Goal: Information Seeking & Learning: Check status

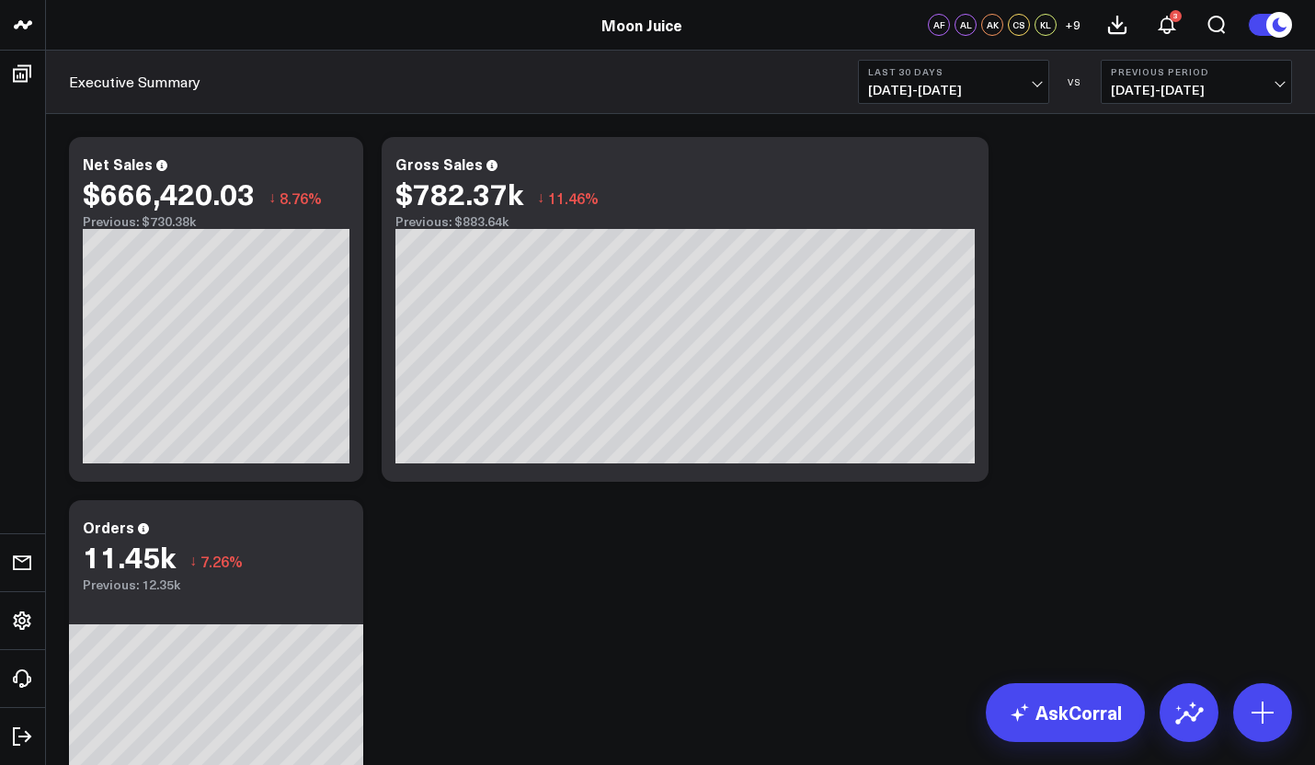
click at [1021, 92] on span "07/20/25 - 08/18/25" at bounding box center [953, 90] width 171 height 15
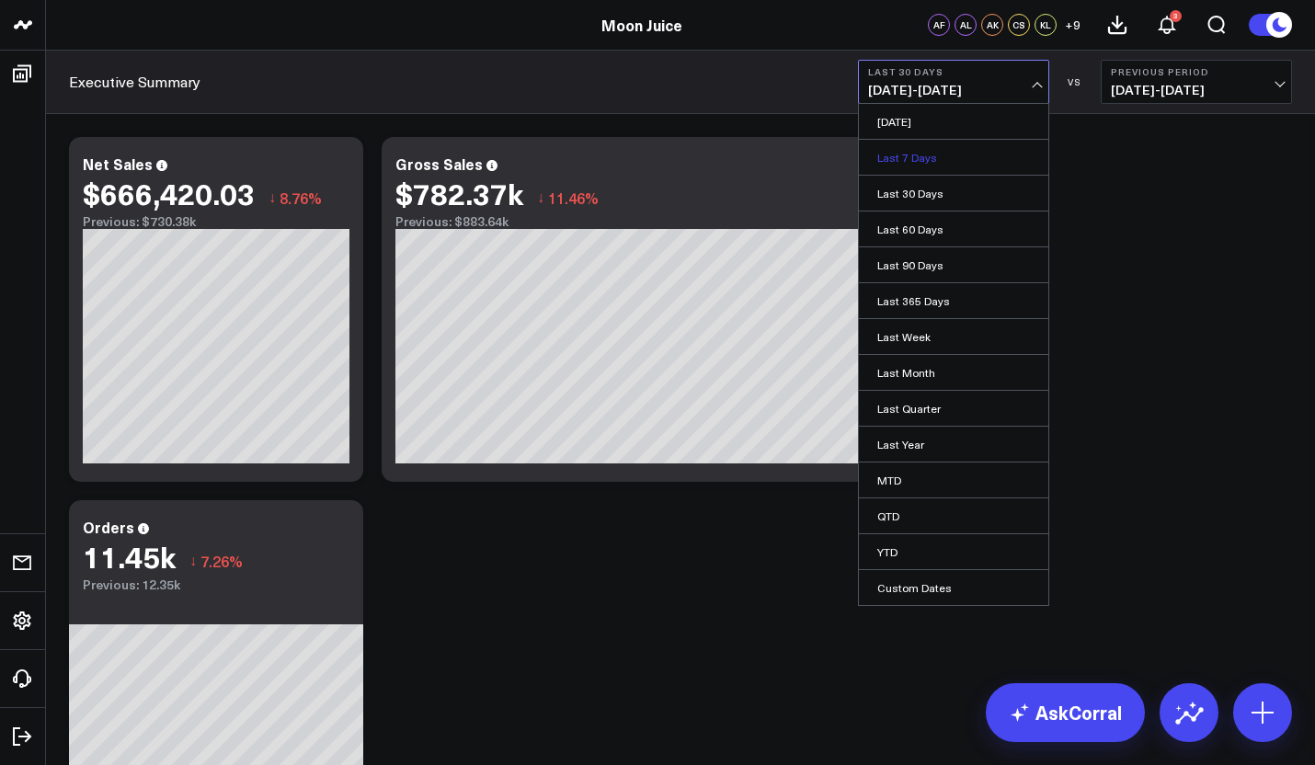
click at [924, 160] on link "Last 7 Days" at bounding box center [953, 157] width 189 height 35
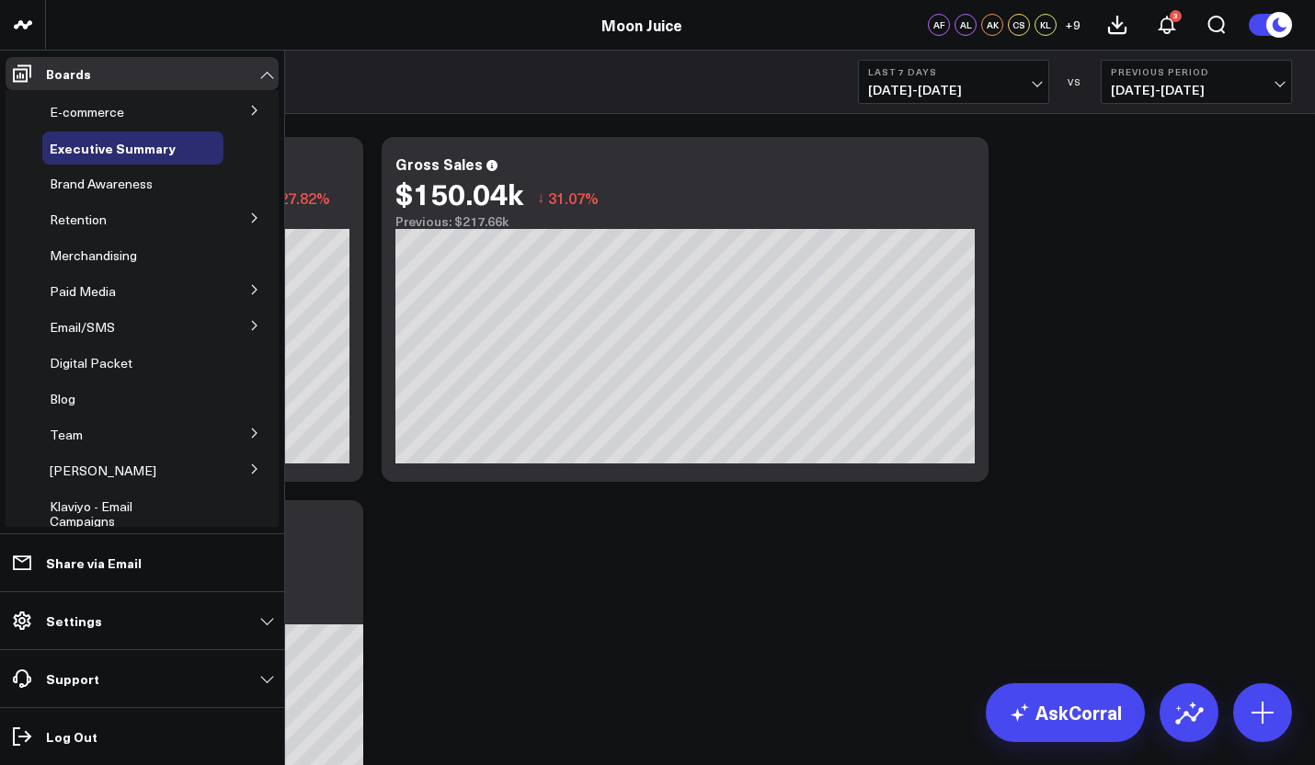
click at [249, 330] on icon at bounding box center [254, 325] width 11 height 11
click at [108, 410] on div "SMS Performance" at bounding box center [138, 426] width 170 height 33
click at [117, 393] on span "Email Performance" at bounding box center [116, 392] width 111 height 17
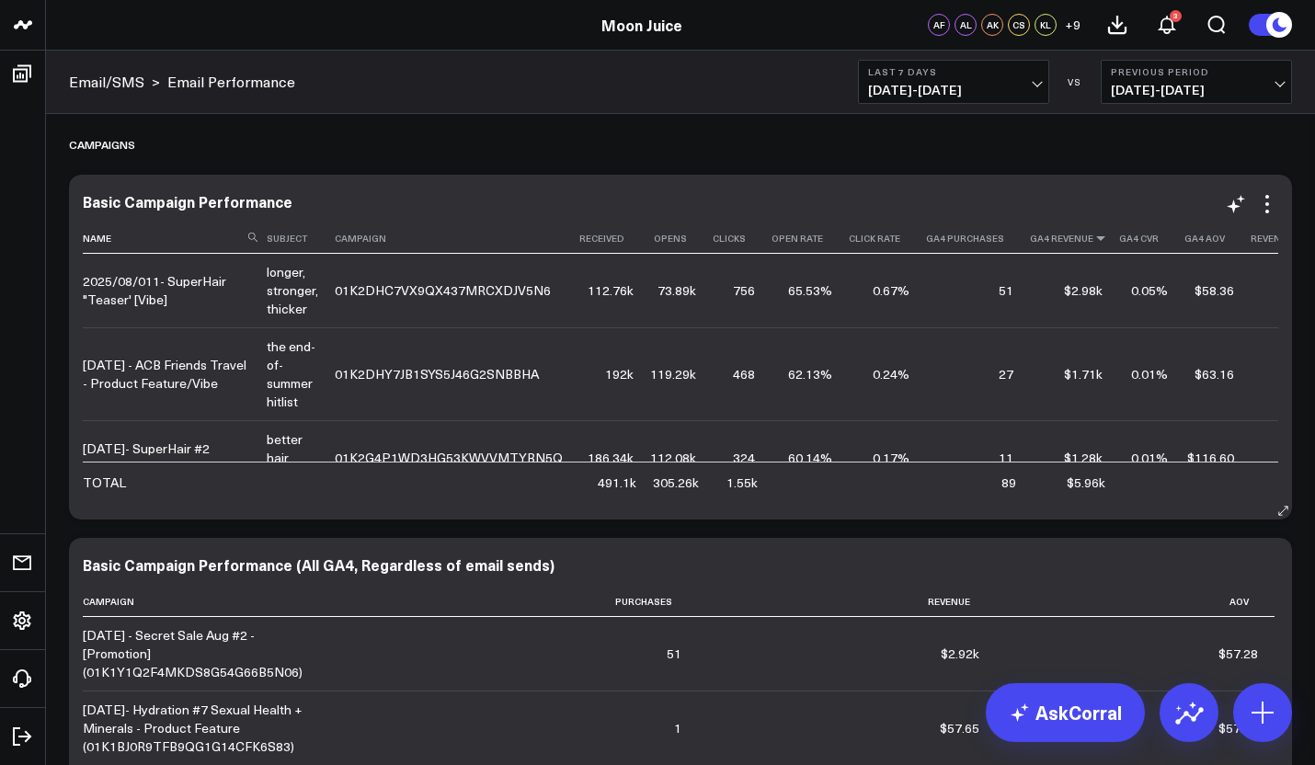
click at [1093, 240] on icon at bounding box center [1100, 238] width 15 height 11
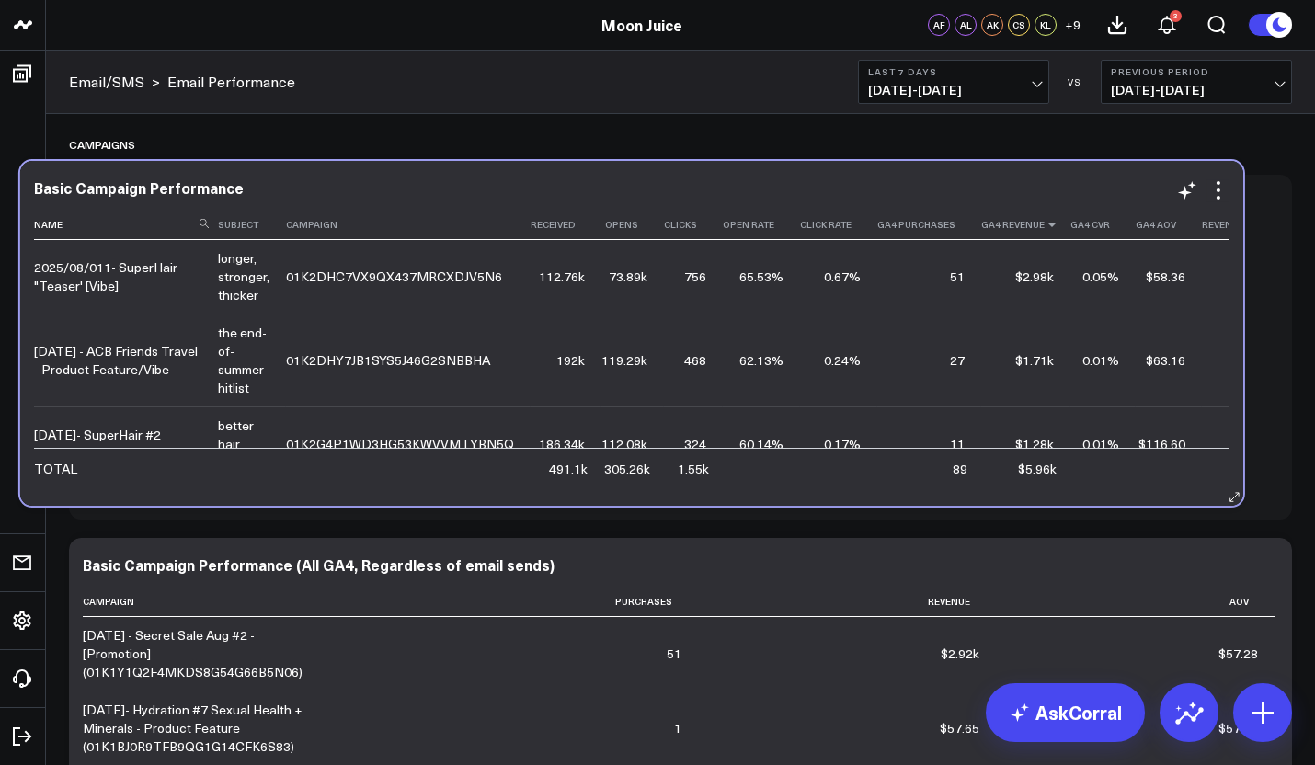
click at [1044, 226] on icon at bounding box center [1051, 224] width 15 height 11
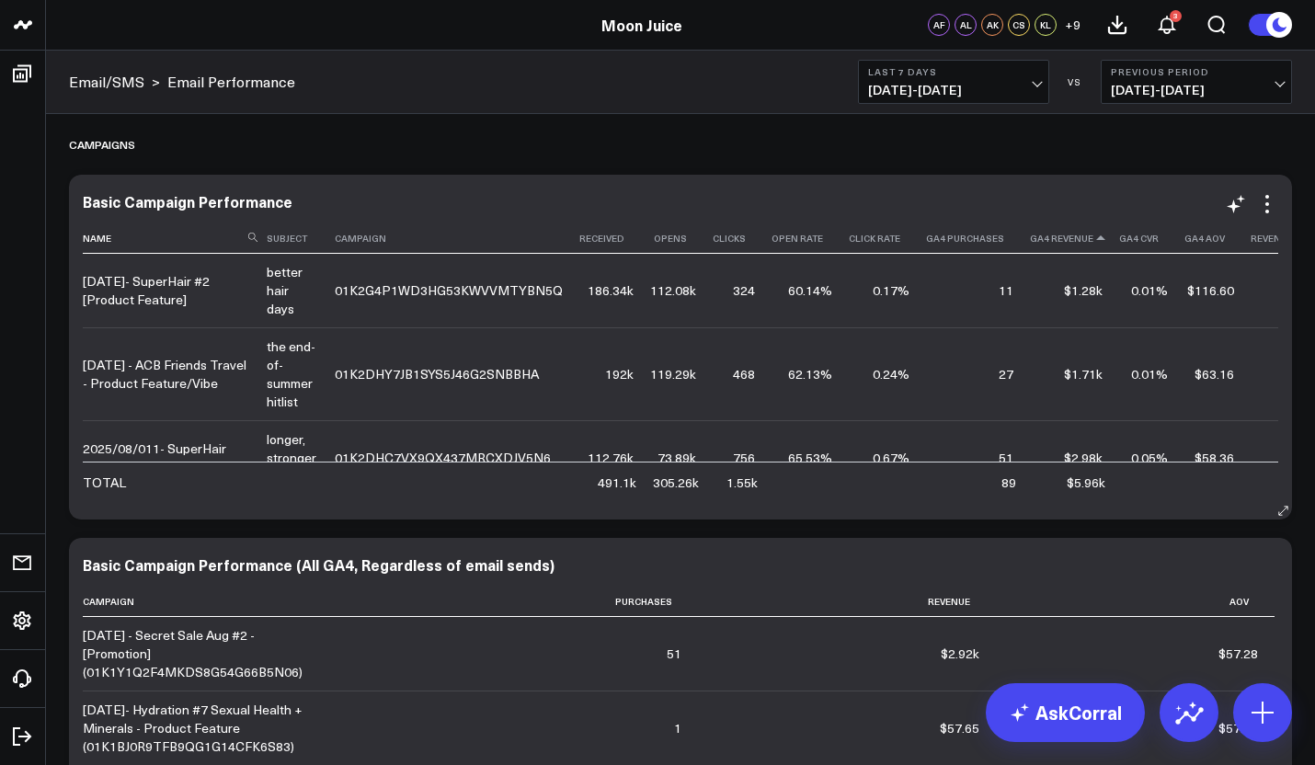
click at [1093, 242] on icon at bounding box center [1100, 238] width 15 height 11
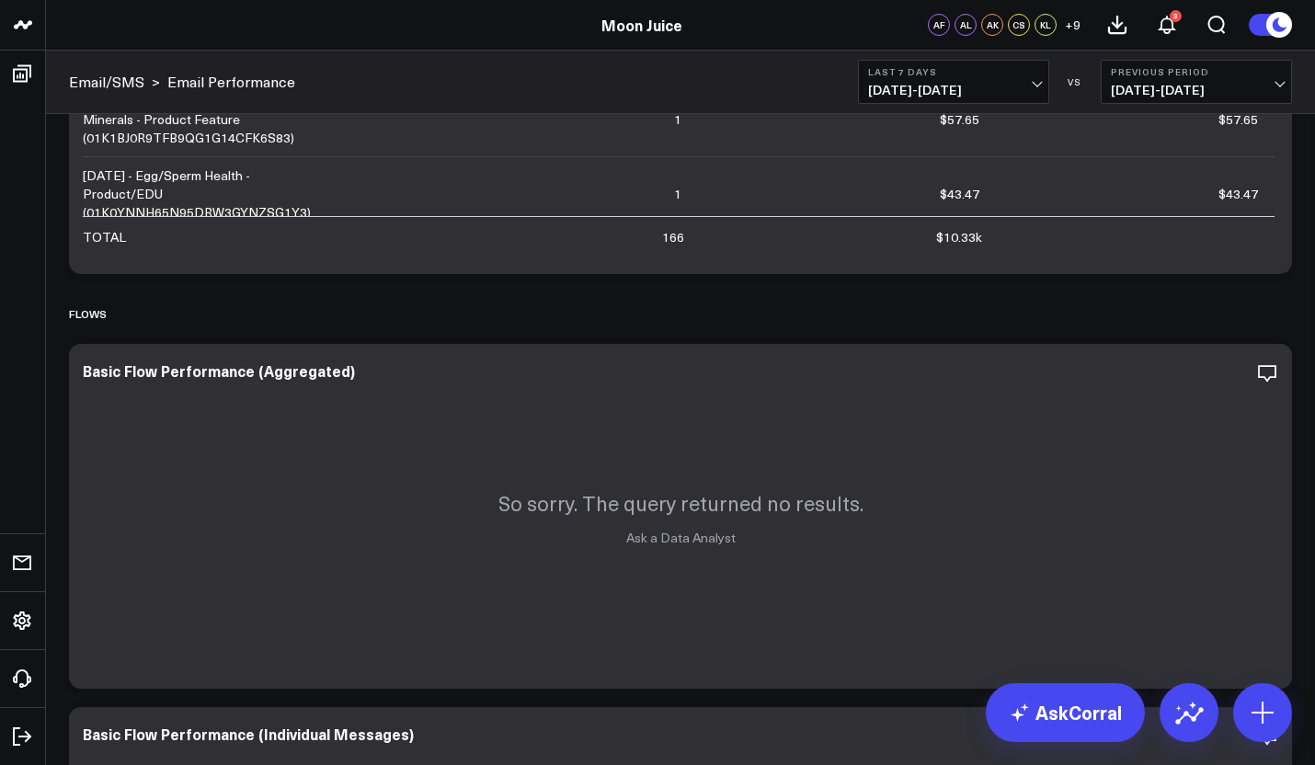
click at [932, 90] on span "[DATE] - [DATE]" at bounding box center [953, 90] width 171 height 15
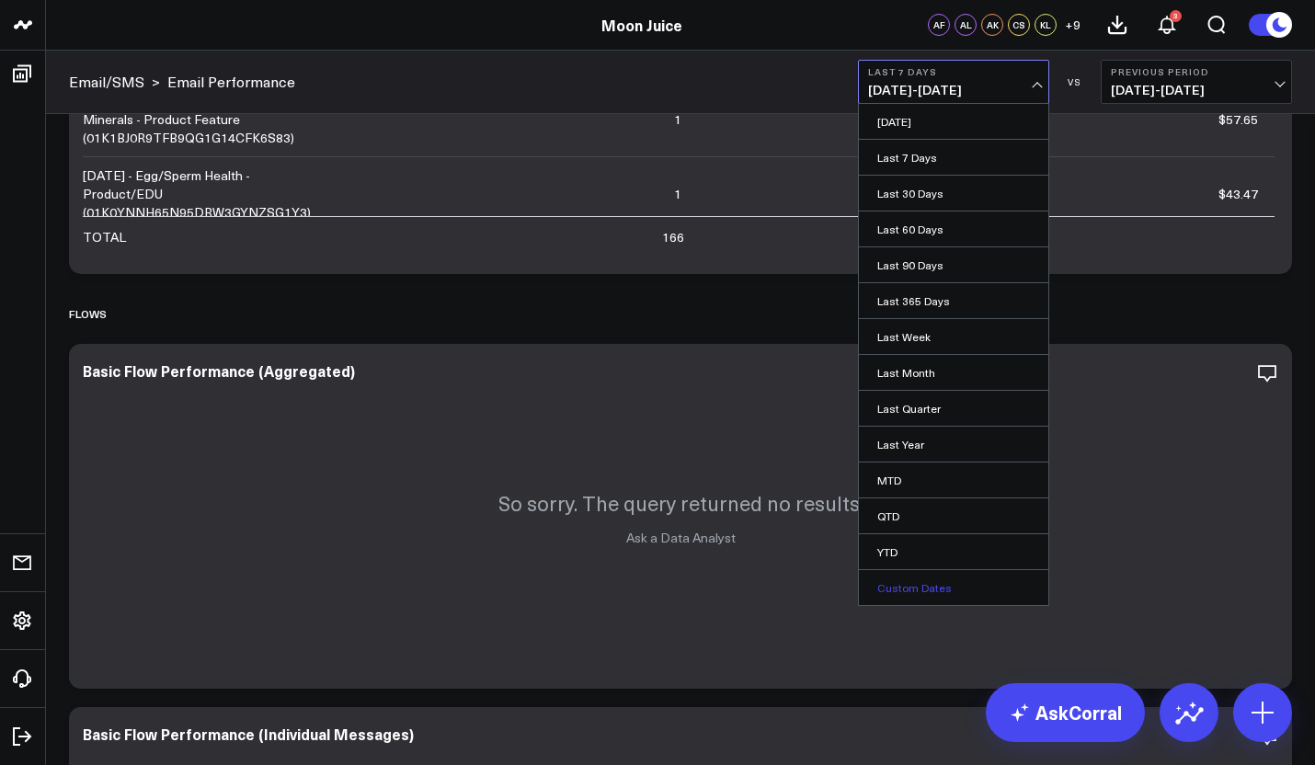
click at [906, 582] on link "Custom Dates" at bounding box center [953, 587] width 189 height 35
select select "7"
select select "2025"
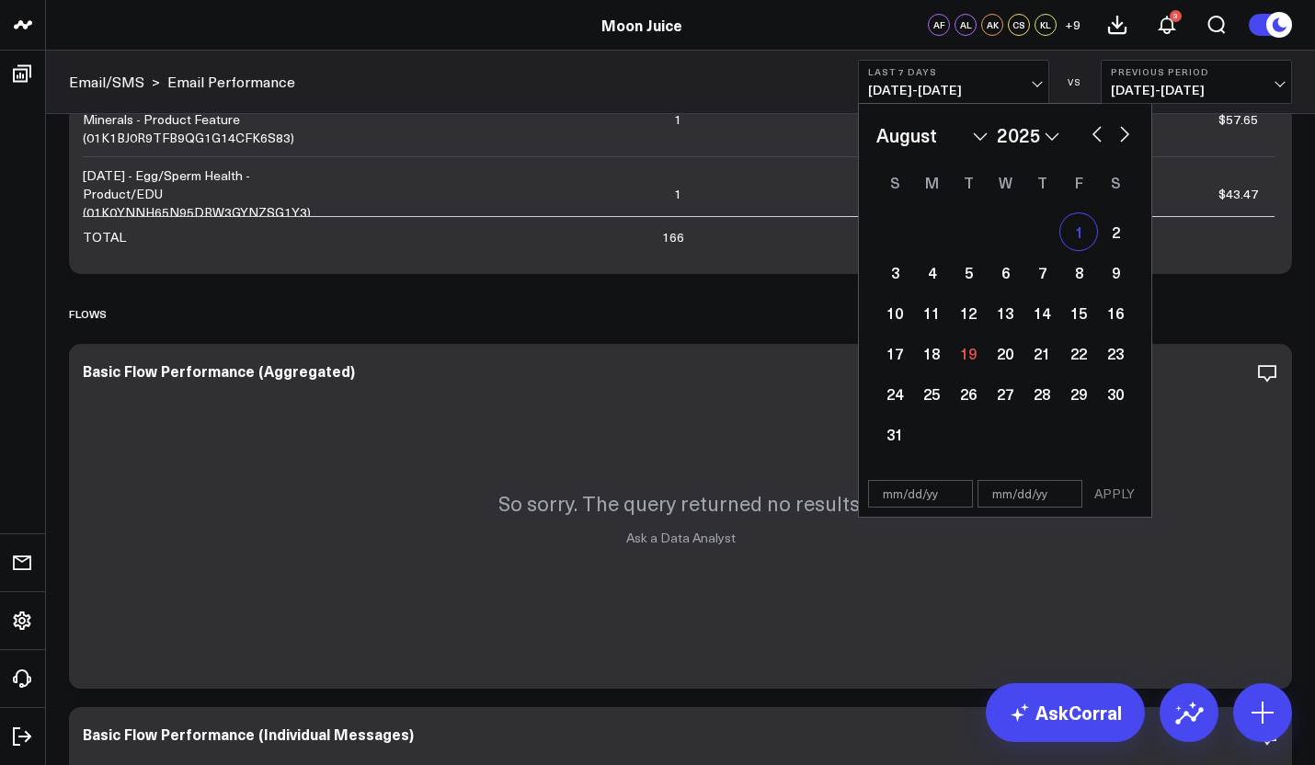
click at [1078, 236] on div "1" at bounding box center [1078, 231] width 37 height 37
type input "08/01/25"
select select "7"
select select "2025"
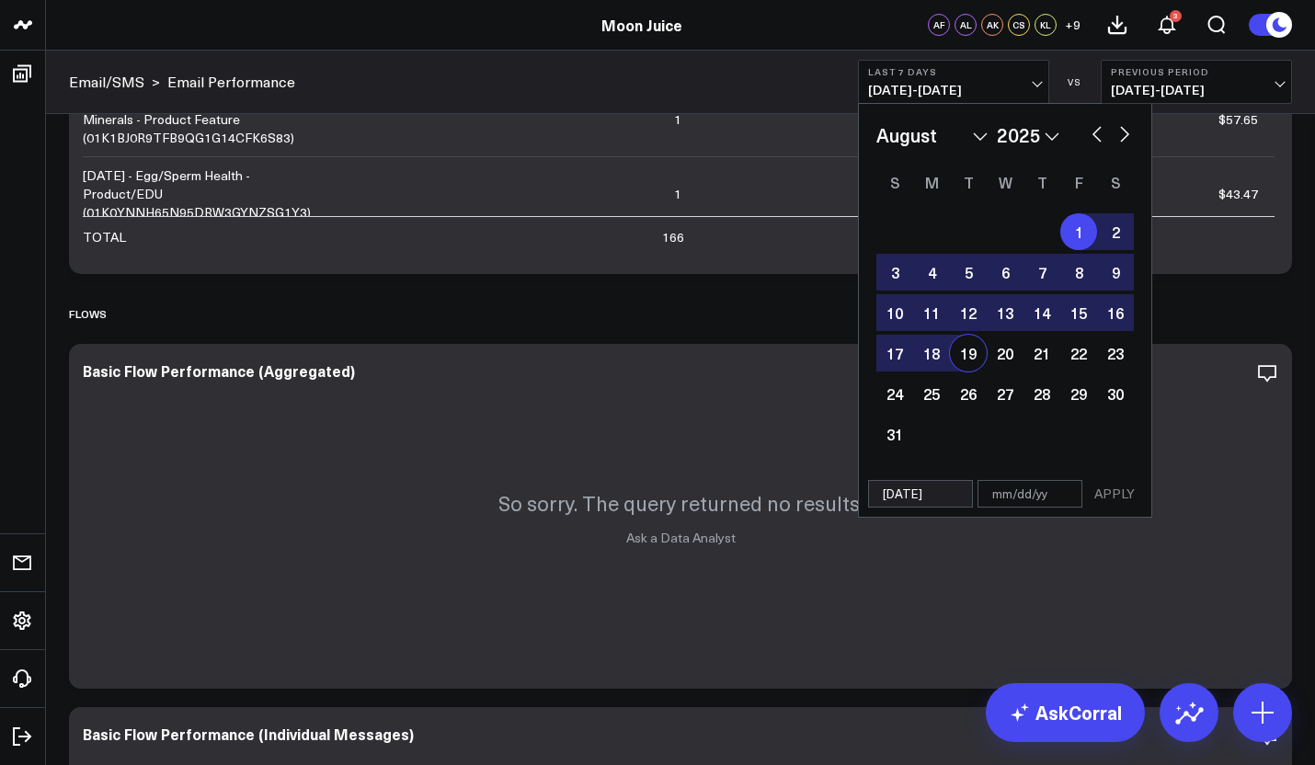
click at [960, 352] on div "19" at bounding box center [968, 353] width 37 height 37
type input "08/19/25"
select select "7"
select select "2025"
click at [1140, 507] on button "APPLY" at bounding box center [1114, 494] width 55 height 28
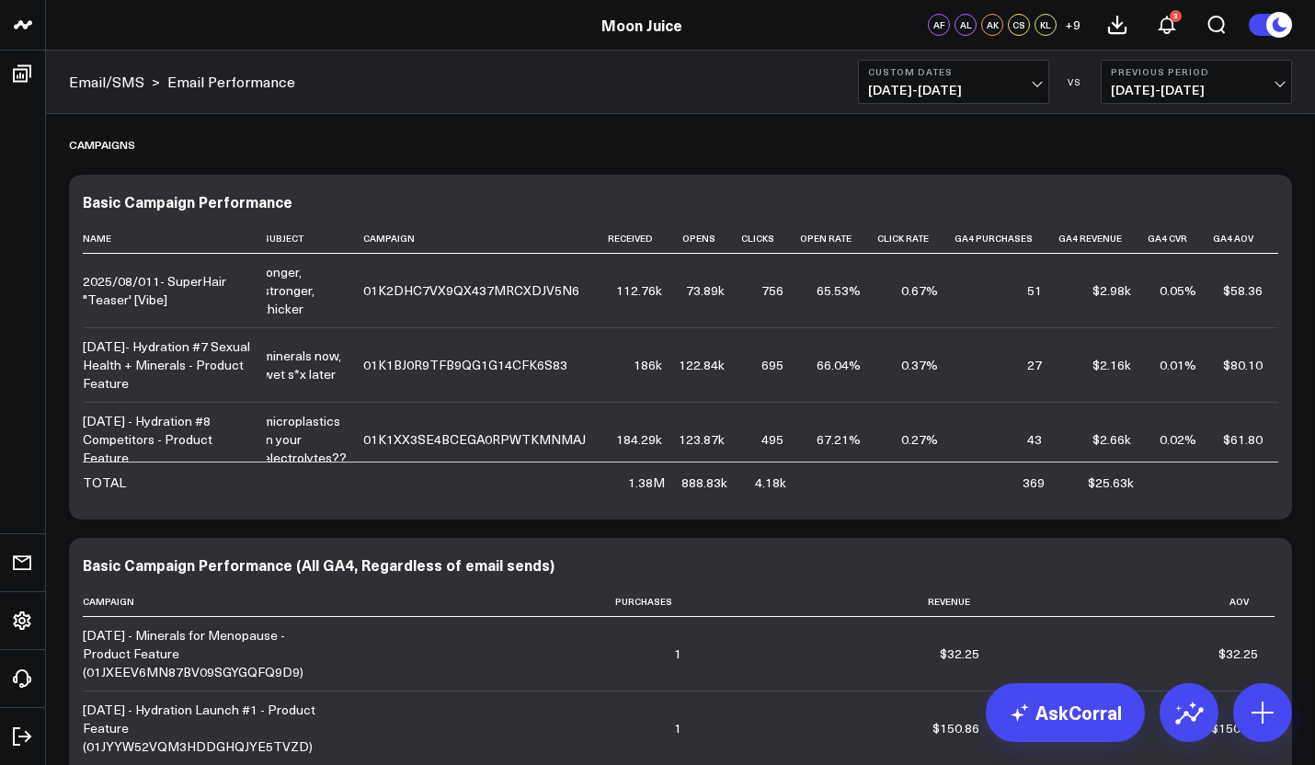
click at [1166, 83] on span "07/13/25 - 07/31/25" at bounding box center [1196, 90] width 171 height 15
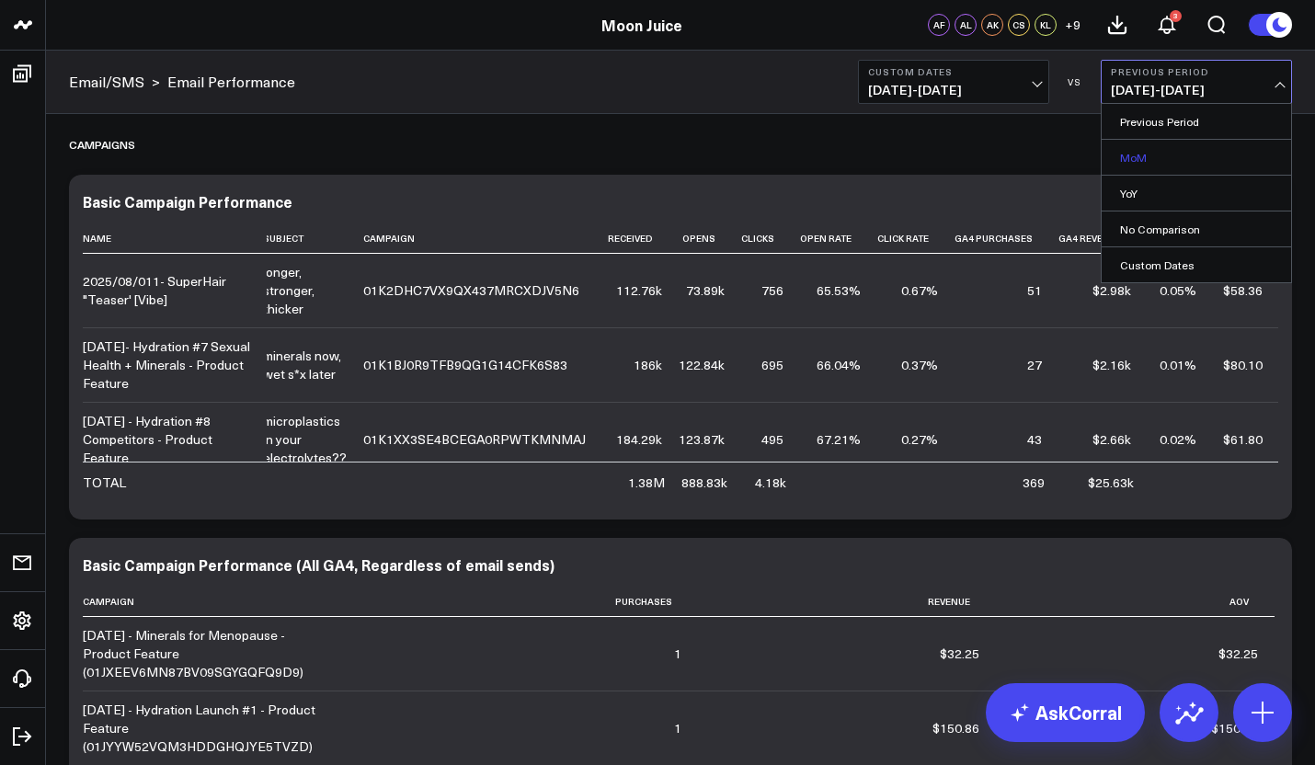
click at [1148, 155] on link "MoM" at bounding box center [1195, 157] width 189 height 35
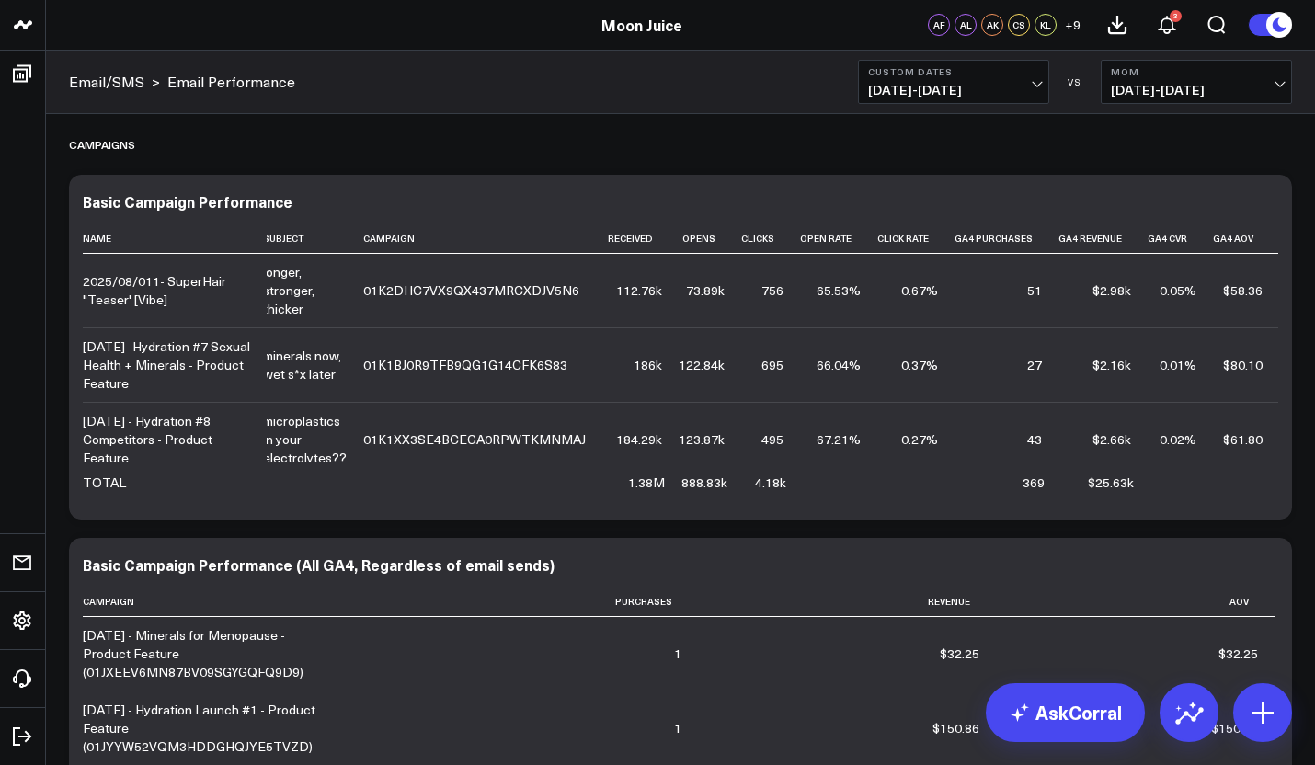
click at [1132, 99] on button "MoM 07/01/25 - 07/19/25" at bounding box center [1195, 82] width 191 height 44
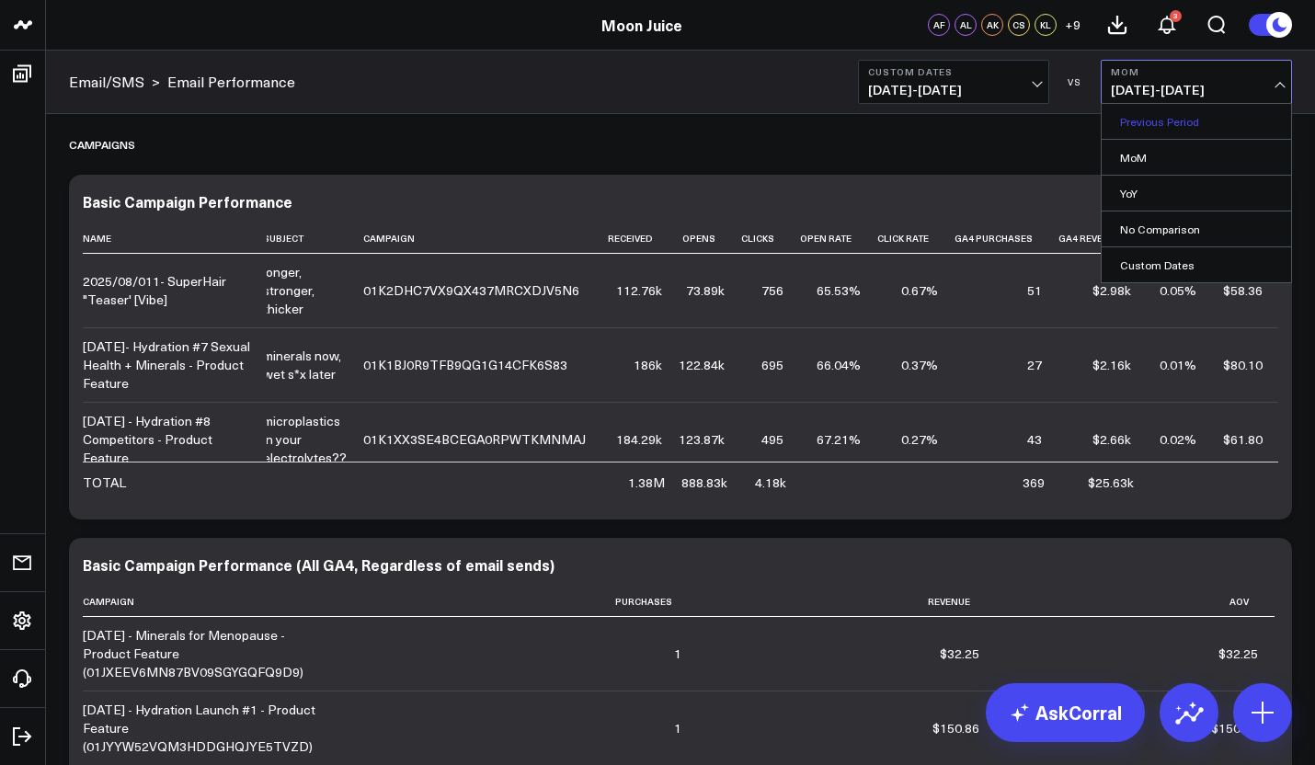
click at [1146, 131] on link "Previous Period" at bounding box center [1195, 121] width 189 height 35
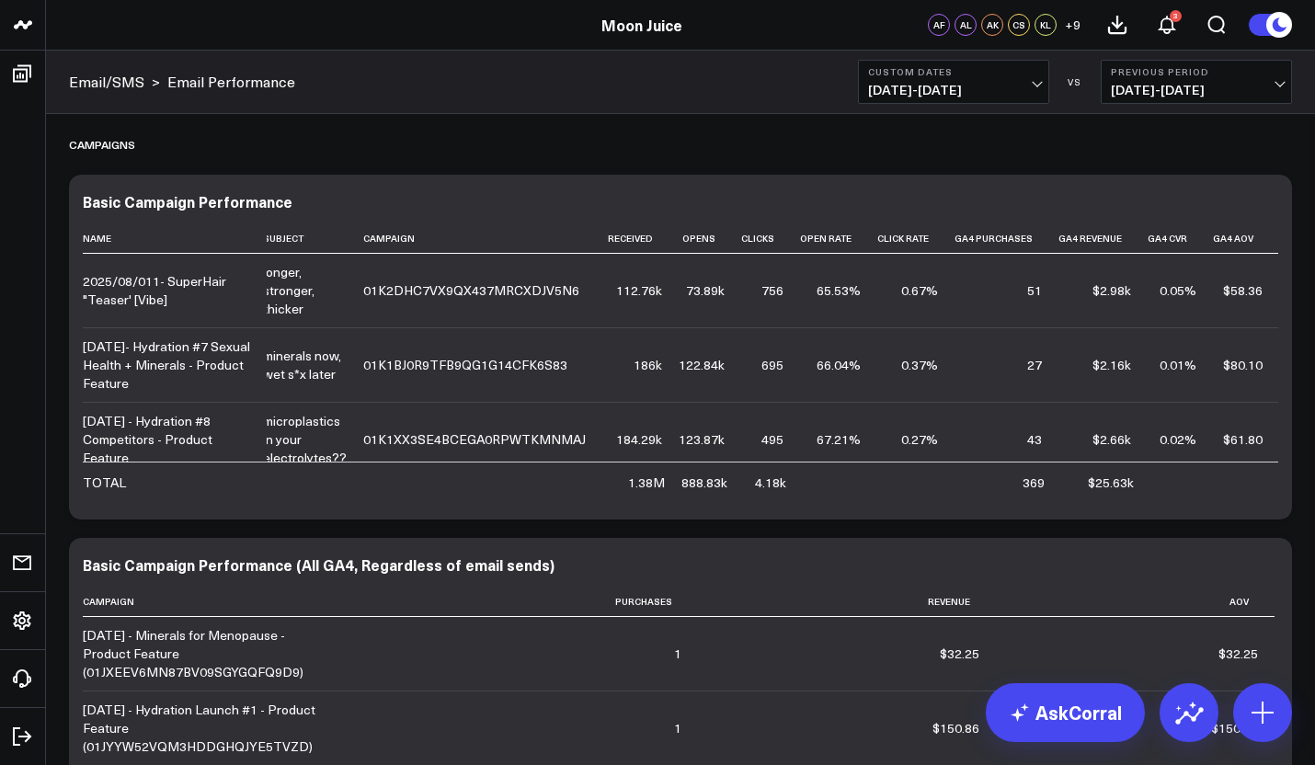
click at [1160, 84] on span "07/13/25 - 07/31/25" at bounding box center [1196, 90] width 171 height 15
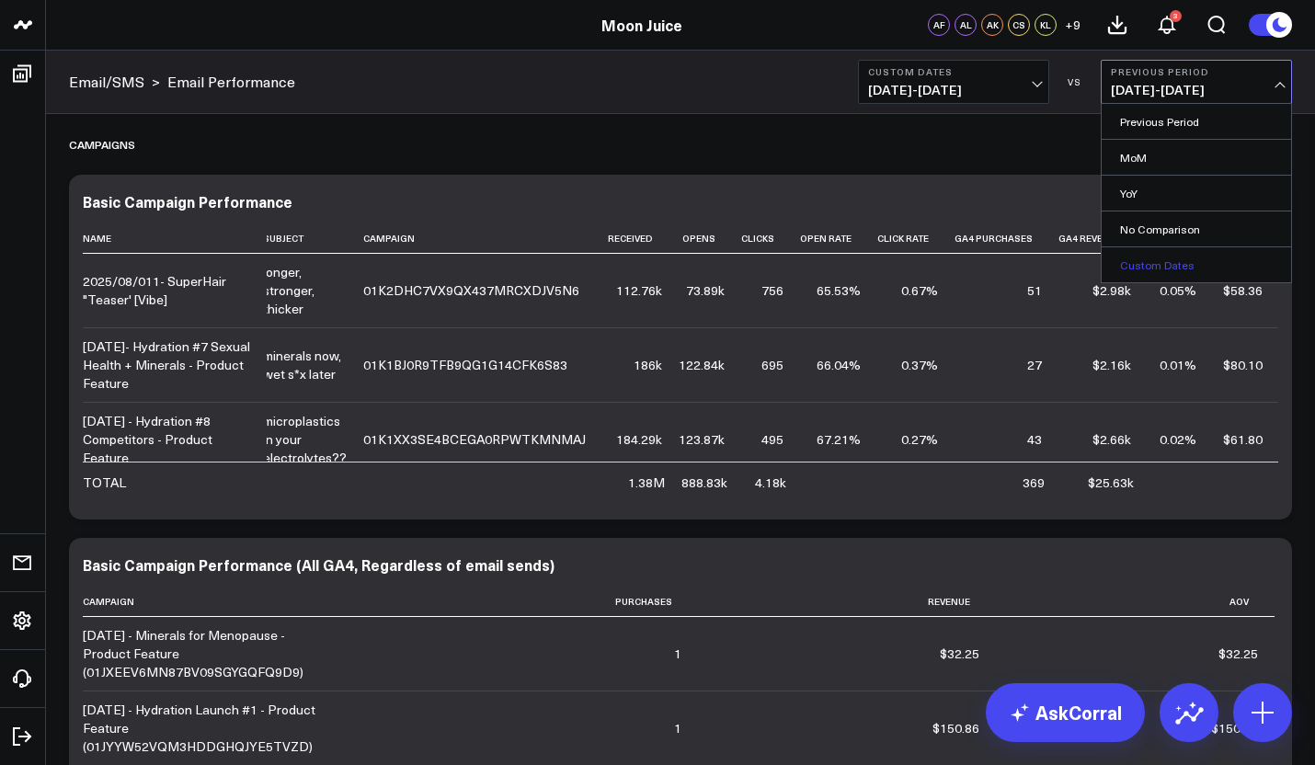
click at [1138, 272] on link "Custom Dates" at bounding box center [1195, 264] width 189 height 35
select select "7"
select select "2025"
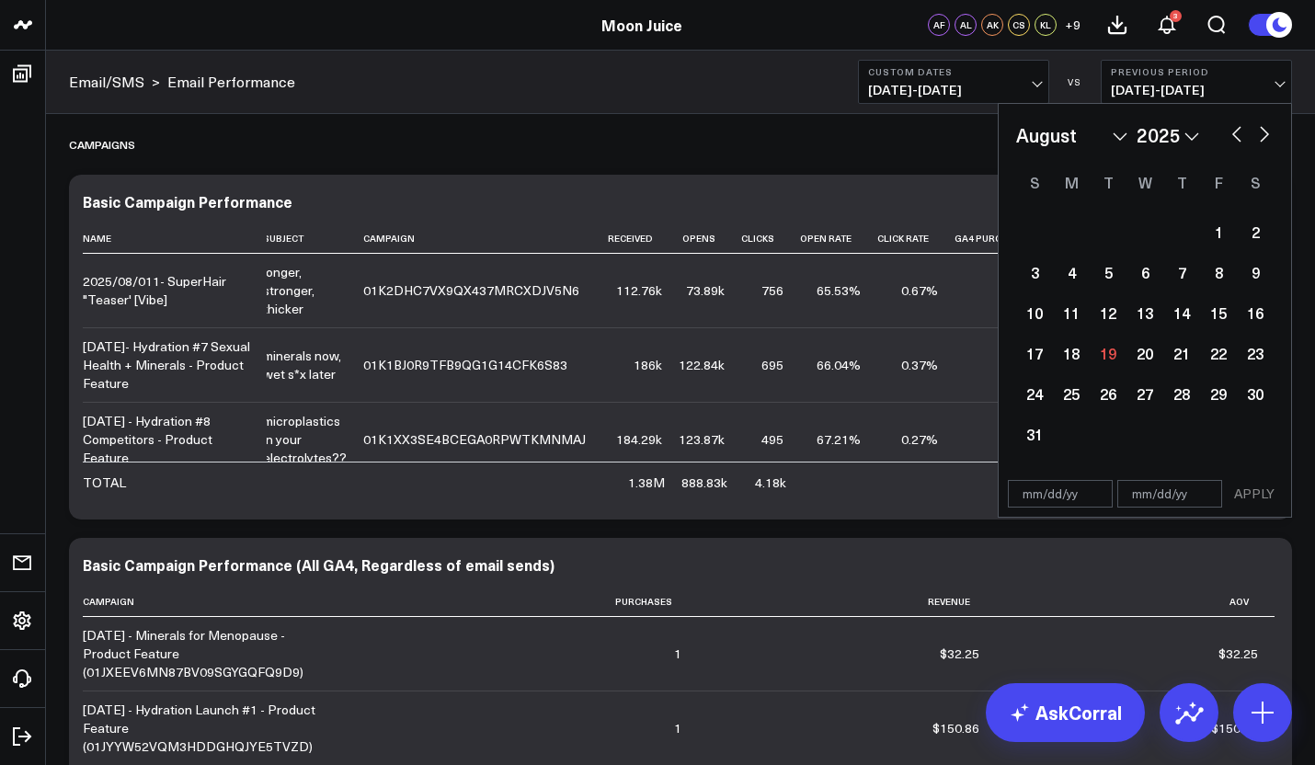
click at [1242, 131] on button "button" at bounding box center [1236, 132] width 18 height 22
select select "5"
select select "2025"
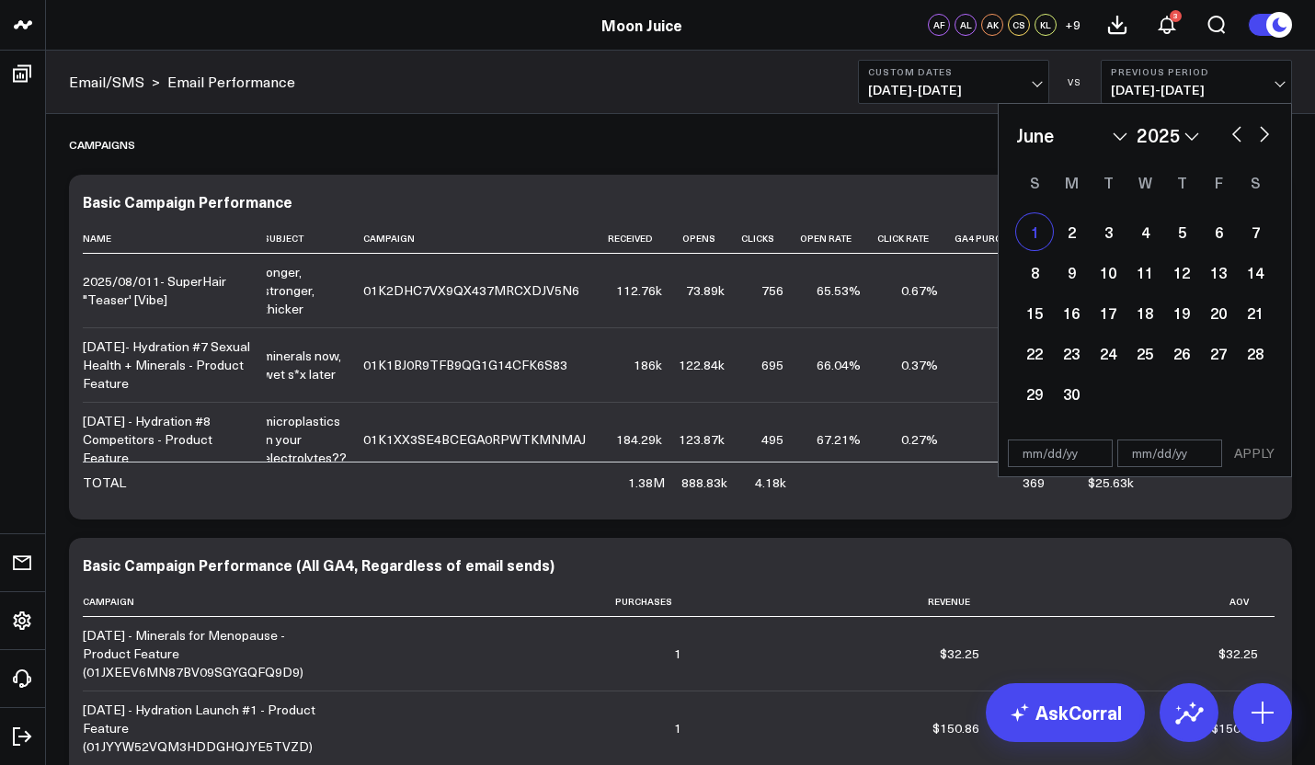
click at [1024, 230] on div "1" at bounding box center [1034, 231] width 37 height 37
type input "[DATE]"
select select "5"
select select "2025"
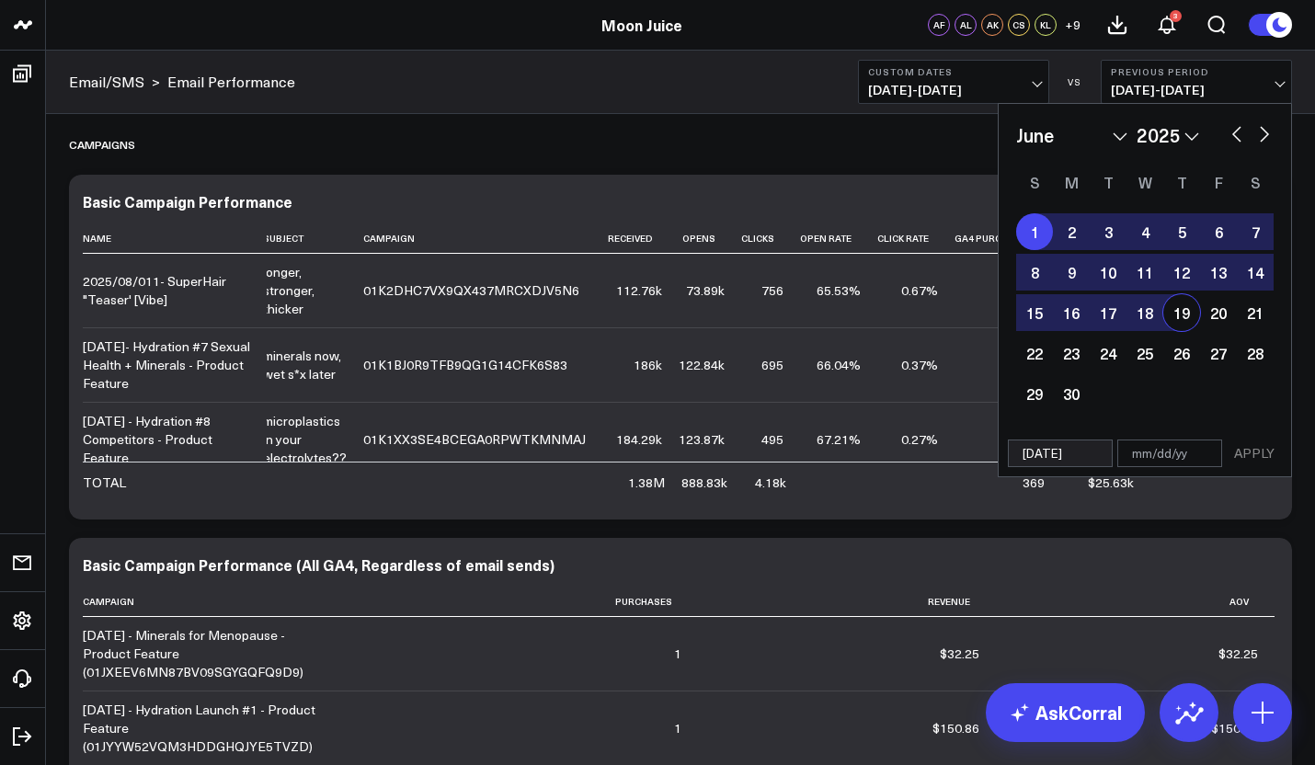
click at [1180, 314] on div "19" at bounding box center [1181, 312] width 37 height 37
type input "[DATE]"
select select "5"
select select "2025"
click at [1257, 453] on button "APPLY" at bounding box center [1253, 453] width 55 height 28
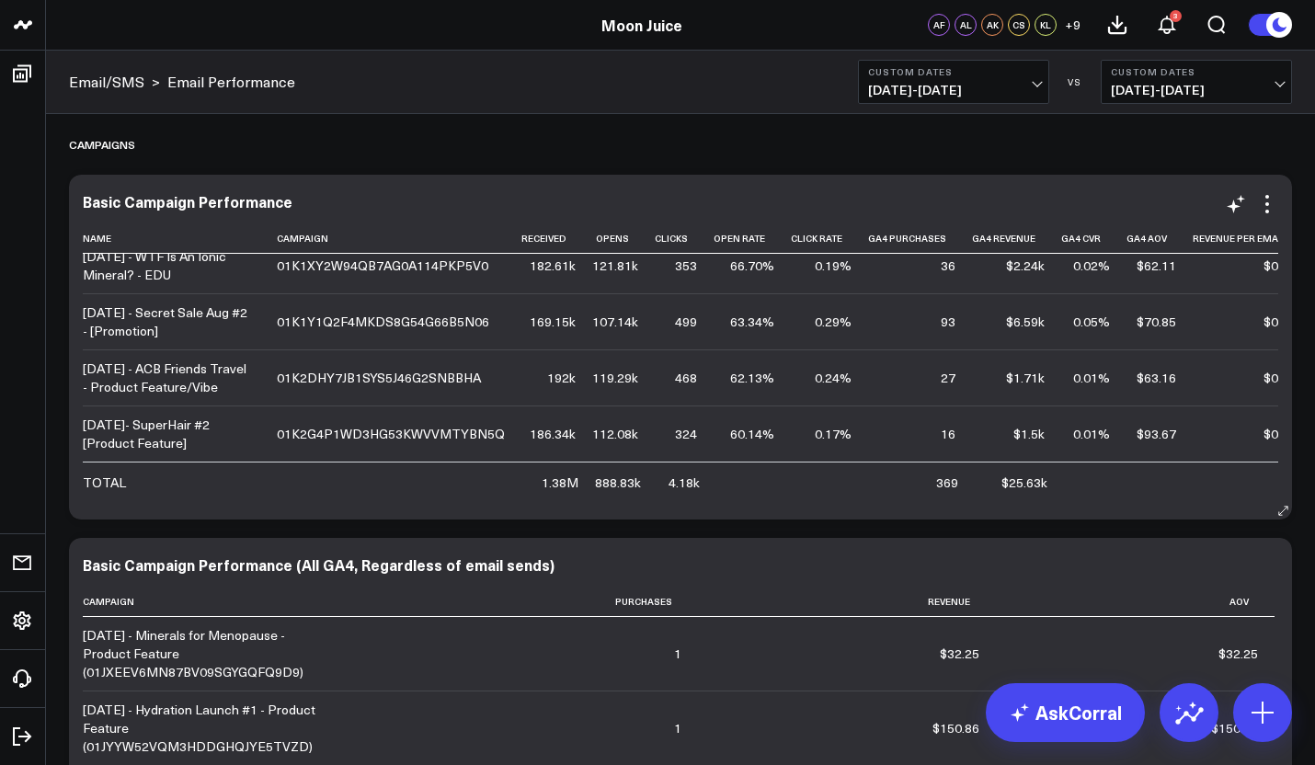
scroll to position [323, 111]
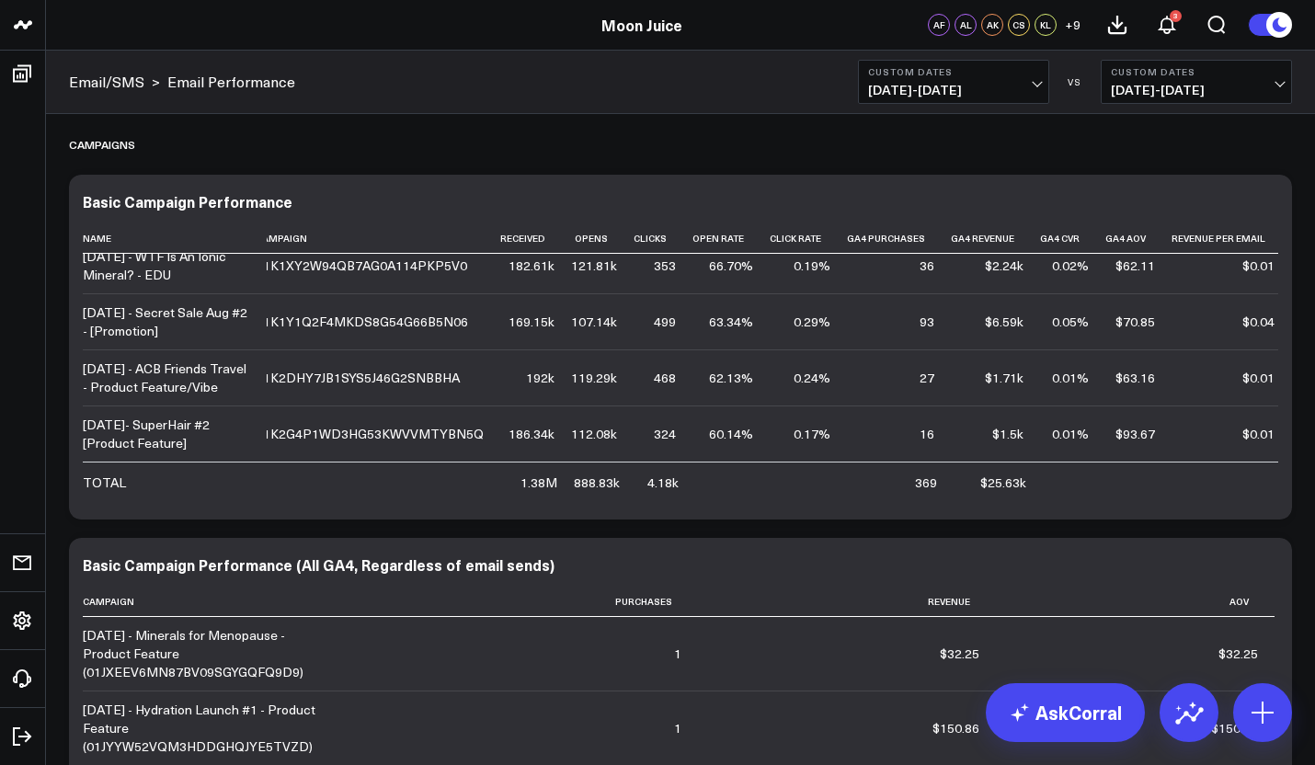
click at [1020, 88] on span "08/01/25 - 08/19/25" at bounding box center [953, 90] width 171 height 15
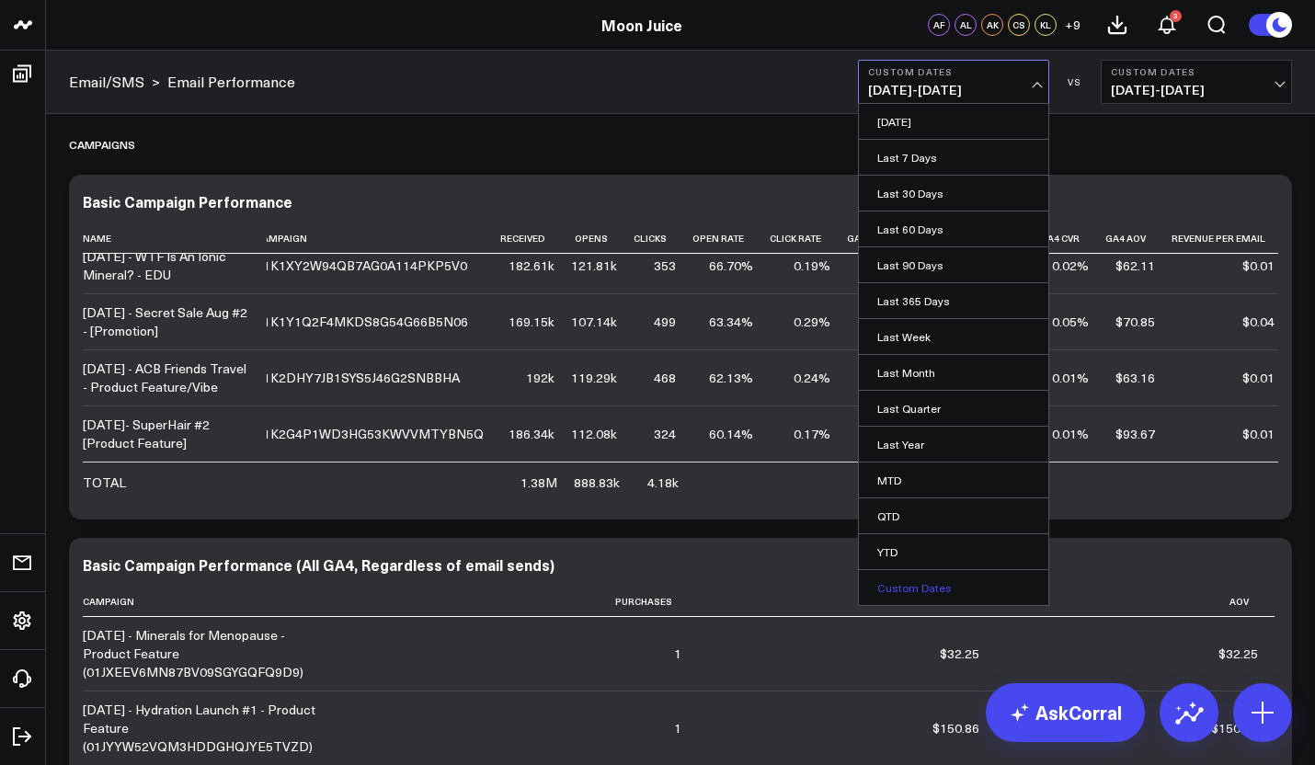
click at [912, 582] on link "Custom Dates" at bounding box center [953, 587] width 189 height 35
select select "7"
select select "2025"
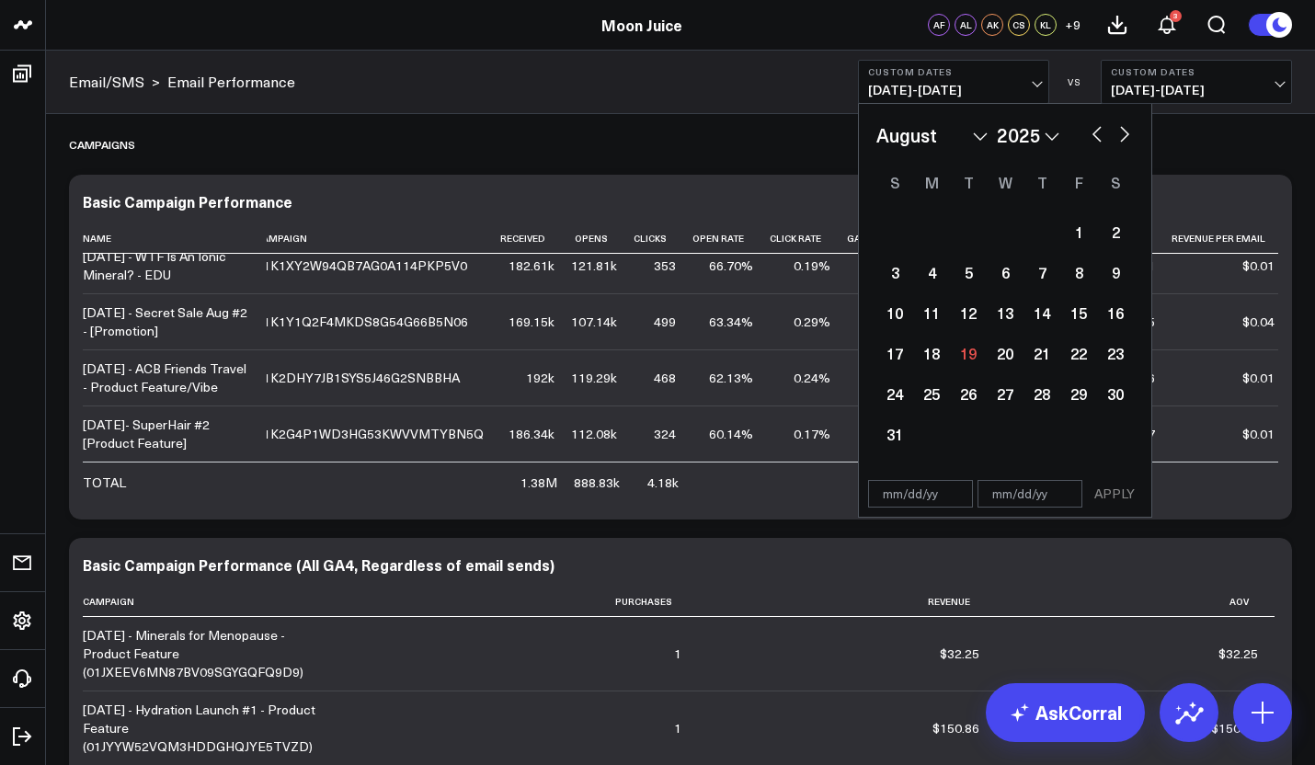
click at [1106, 128] on div "January February March April May June July August September October November De…" at bounding box center [1004, 135] width 257 height 28
click at [1096, 139] on button "button" at bounding box center [1097, 132] width 18 height 22
select select "6"
select select "2025"
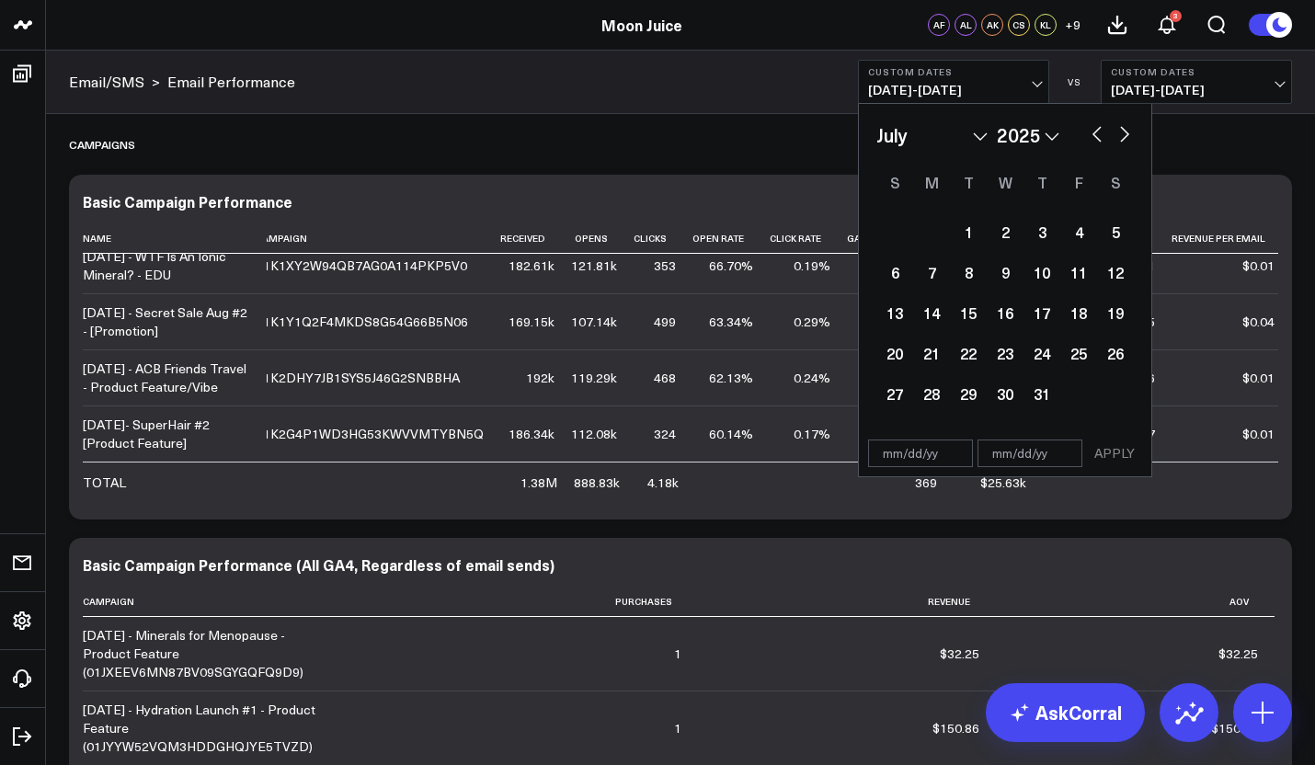
click at [1096, 139] on button "button" at bounding box center [1097, 132] width 18 height 22
select select "5"
select select "2025"
click at [896, 222] on div "1" at bounding box center [894, 231] width 37 height 37
type input "[DATE]"
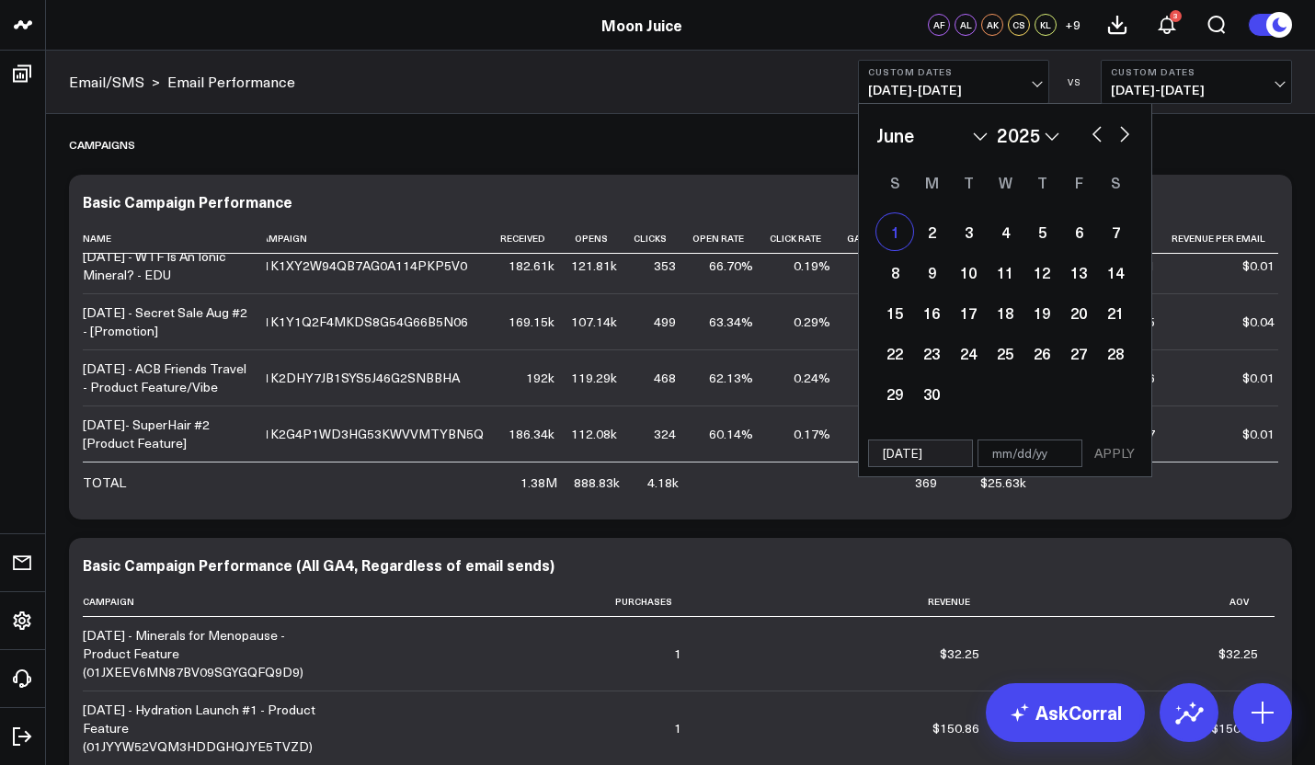
select select "5"
select select "2025"
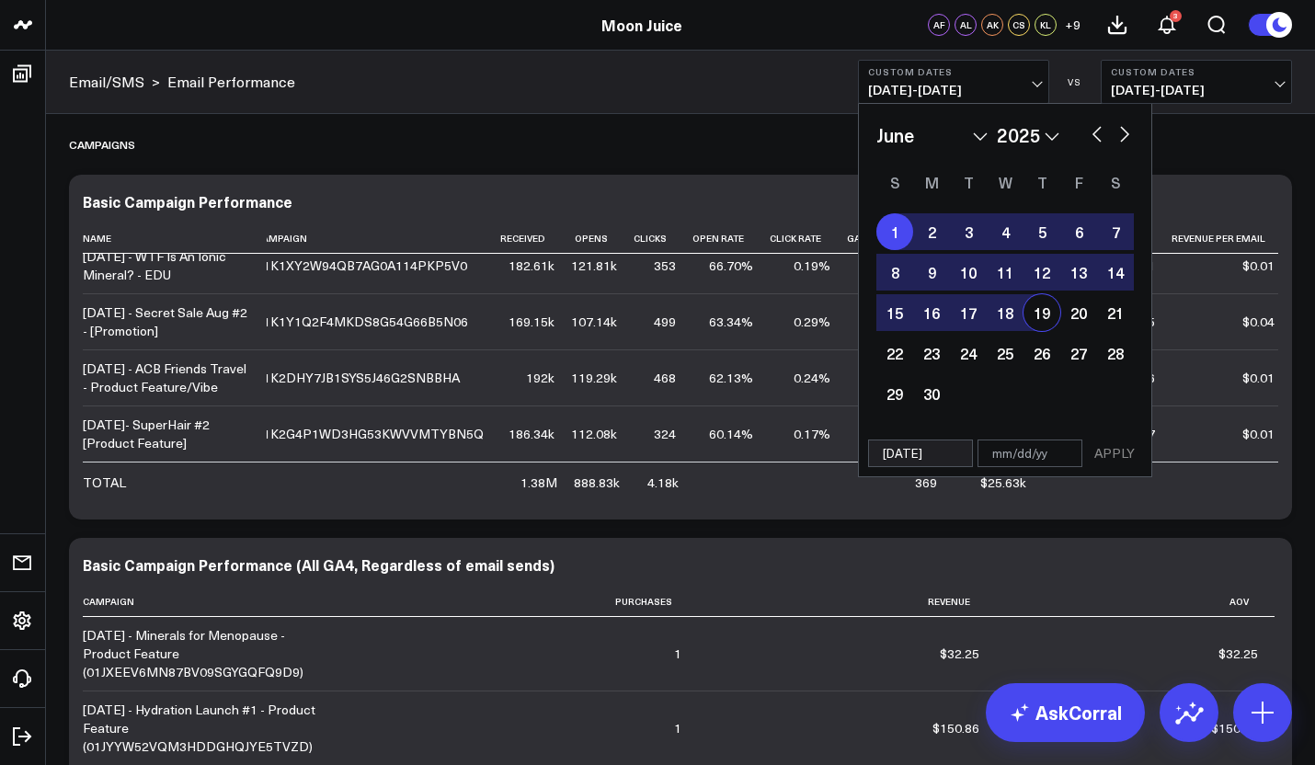
click at [1037, 317] on div "19" at bounding box center [1041, 312] width 37 height 37
type input "[DATE]"
select select "5"
select select "2025"
click at [1125, 468] on div "06/01/25 06/19/25 APPLY" at bounding box center [1005, 453] width 294 height 47
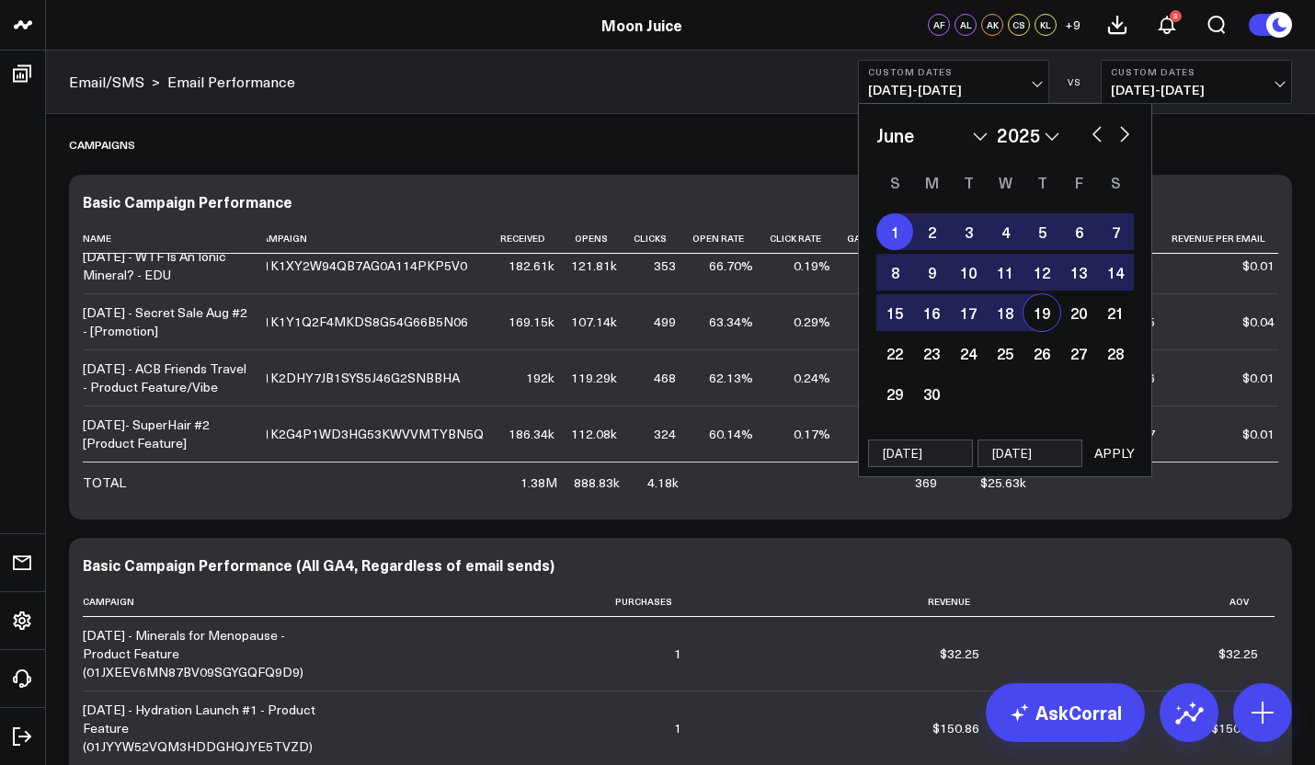
select select "5"
select select "2025"
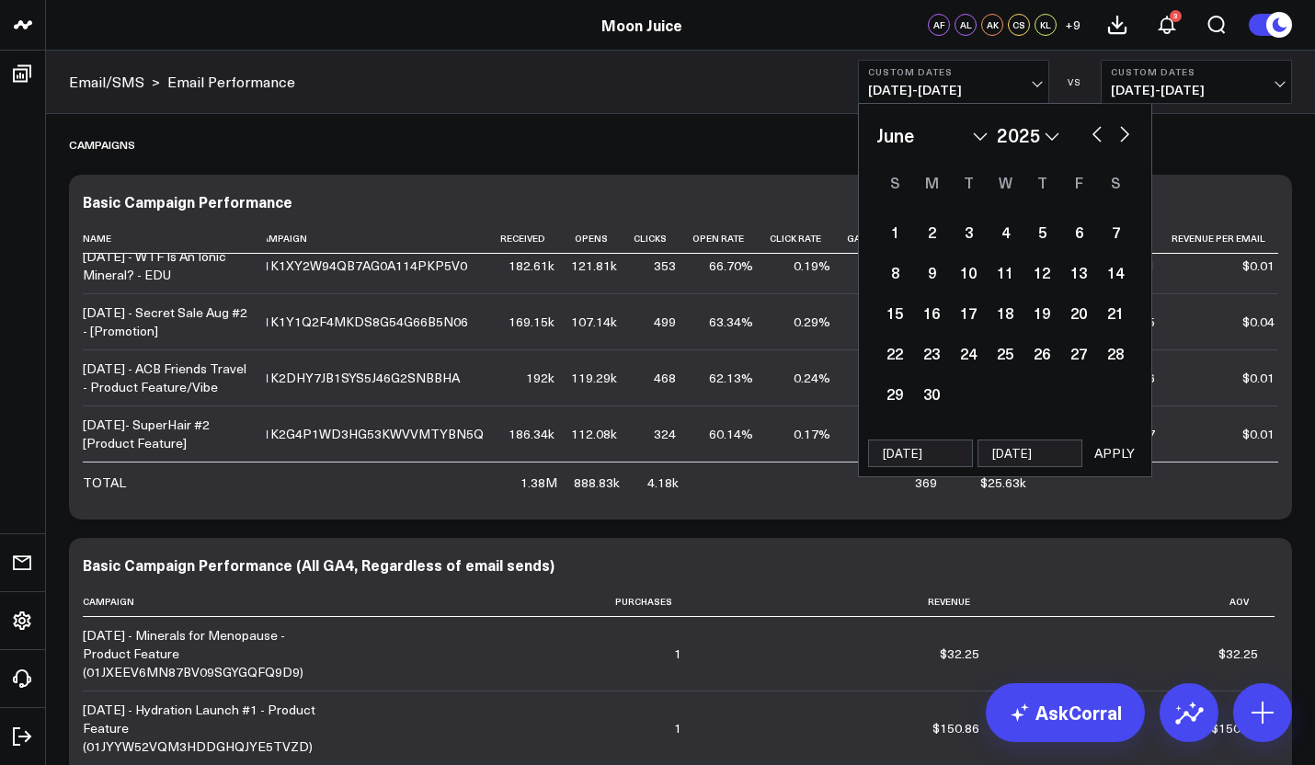
click at [1116, 451] on button "APPLY" at bounding box center [1114, 453] width 55 height 28
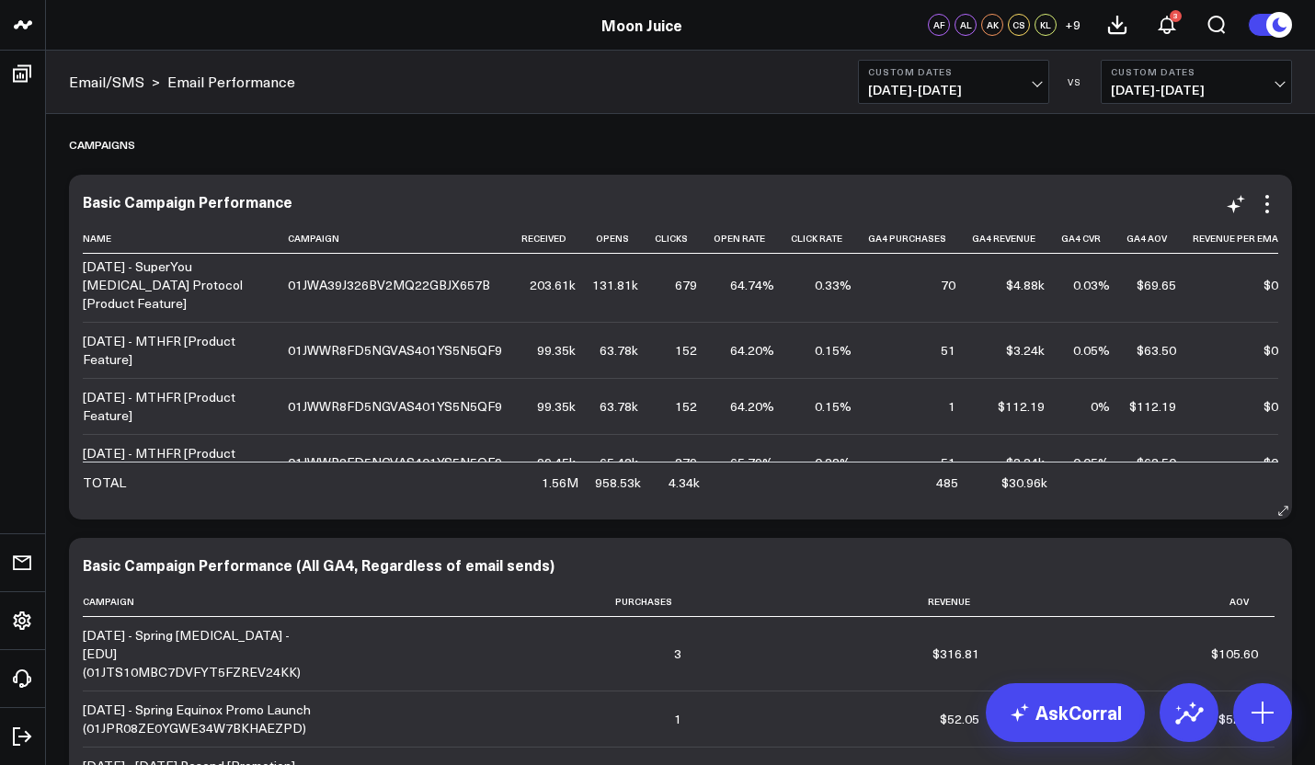
scroll to position [0, 110]
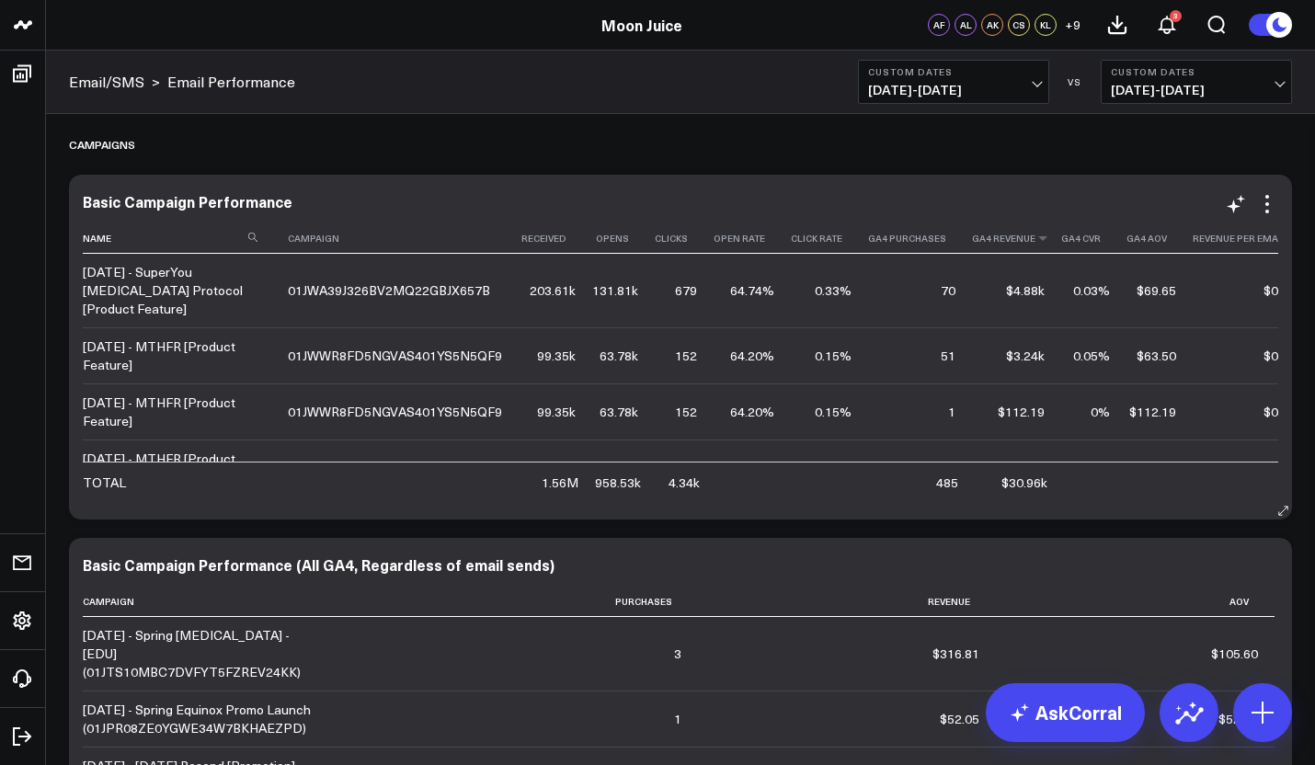
click at [995, 238] on th "Ga4 Revenue" at bounding box center [1016, 238] width 89 height 30
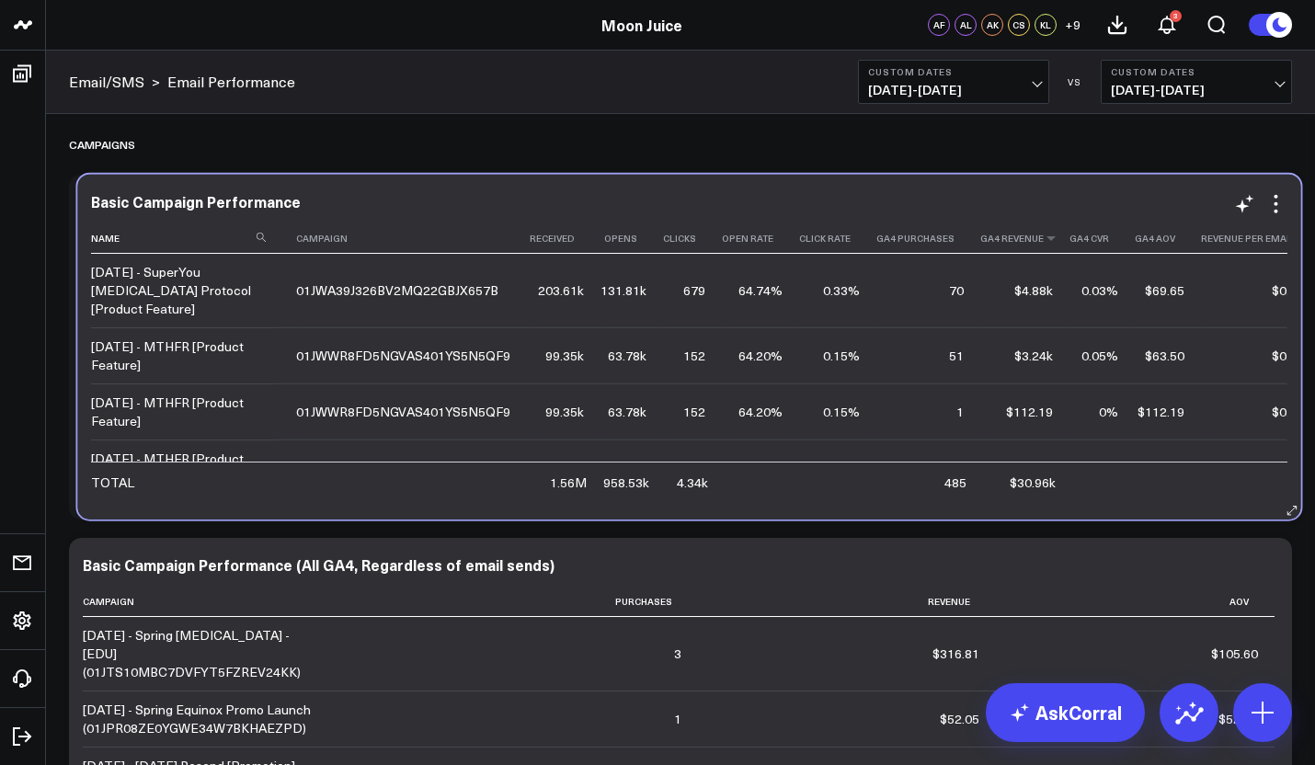
click at [1003, 238] on th "Ga4 Revenue" at bounding box center [1024, 238] width 89 height 30
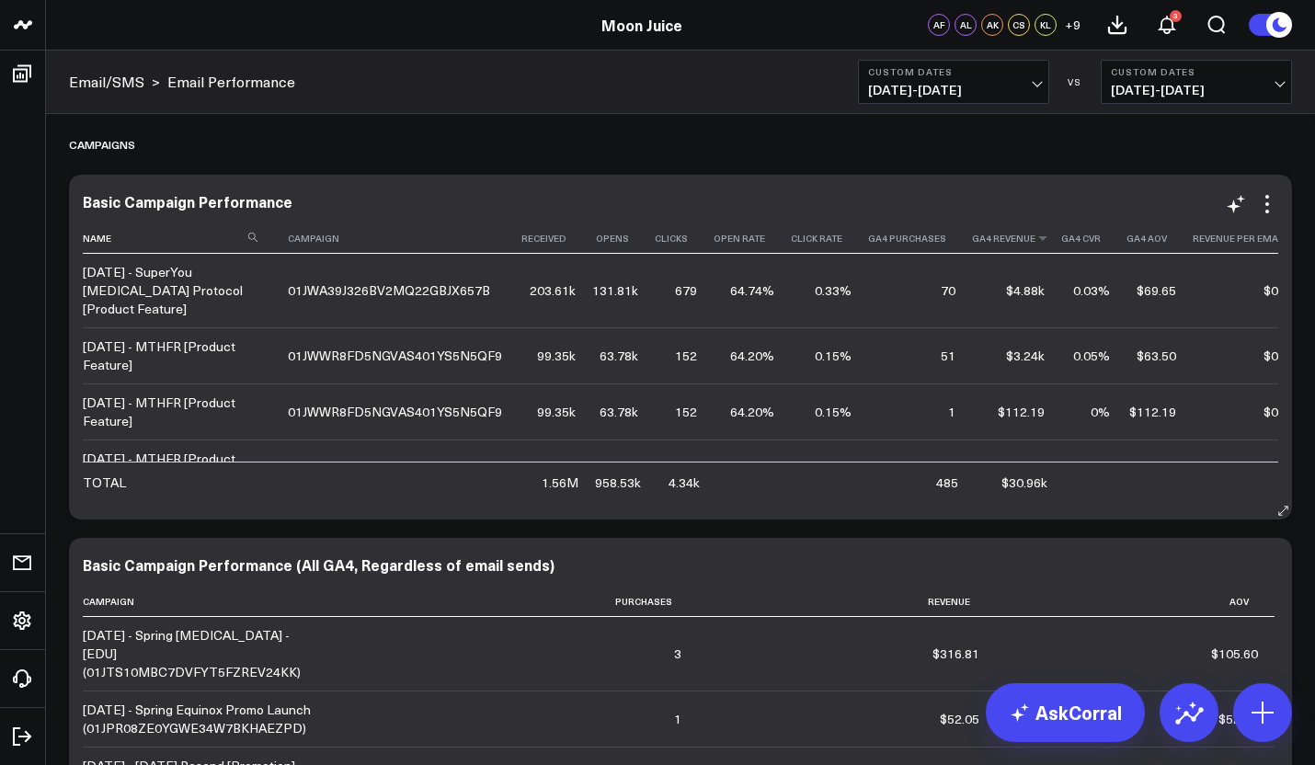
click at [1011, 236] on th "Ga4 Revenue" at bounding box center [1016, 238] width 89 height 30
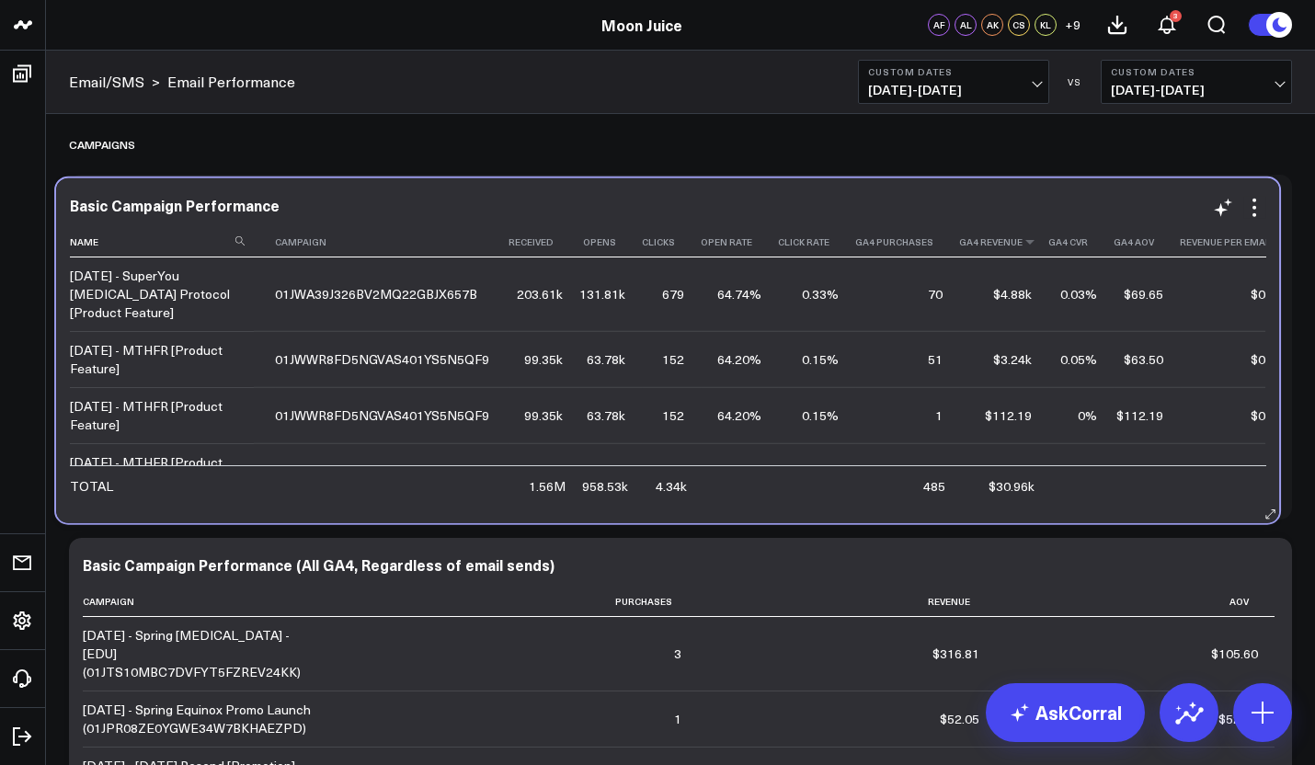
click at [998, 240] on th "Ga4 Revenue" at bounding box center [1003, 242] width 89 height 30
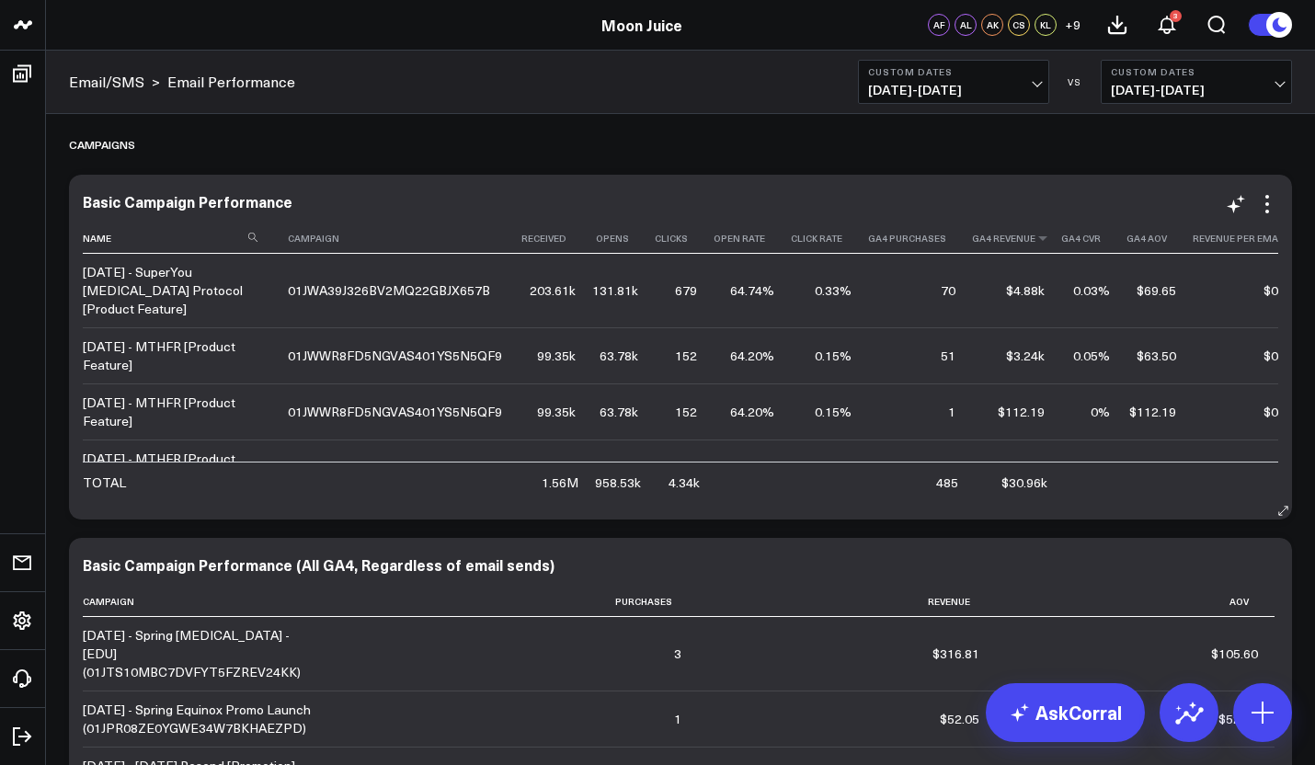
click at [1035, 240] on icon at bounding box center [1042, 238] width 15 height 11
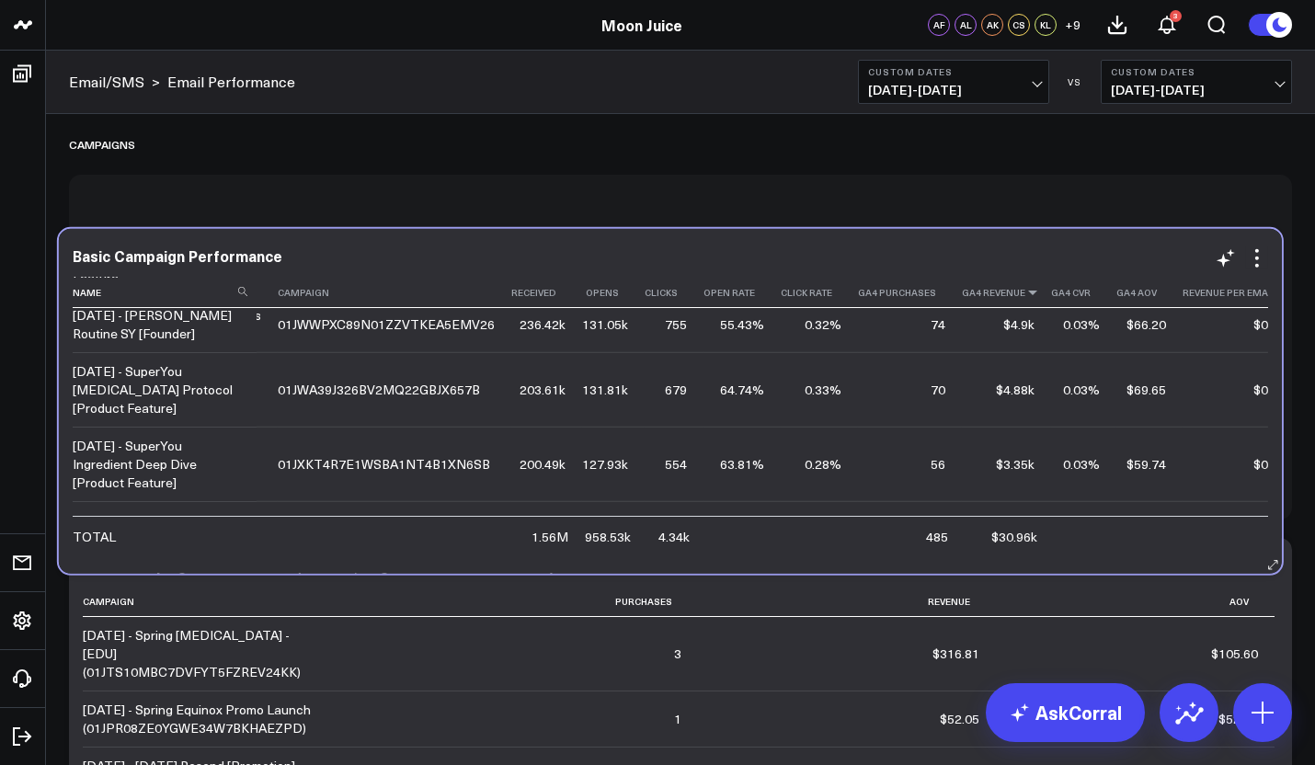
scroll to position [102, 110]
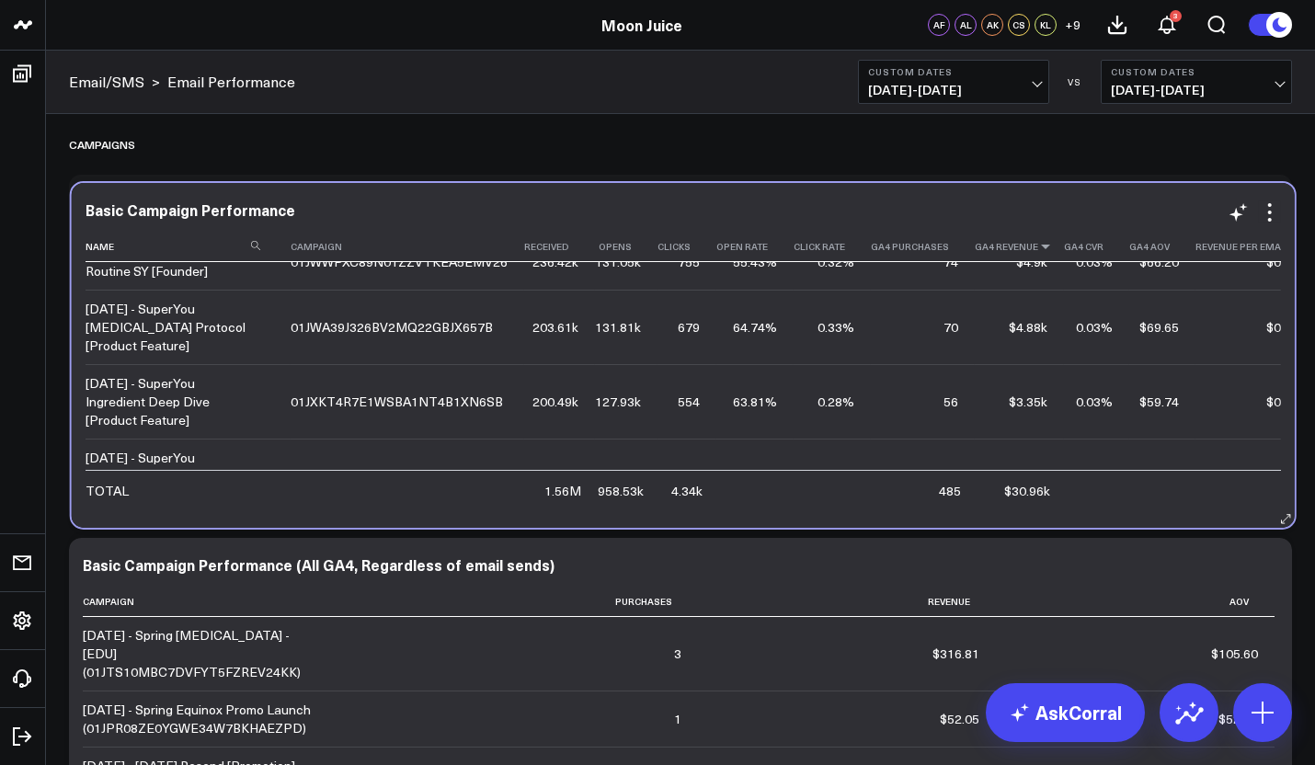
click at [1038, 248] on icon at bounding box center [1045, 246] width 15 height 11
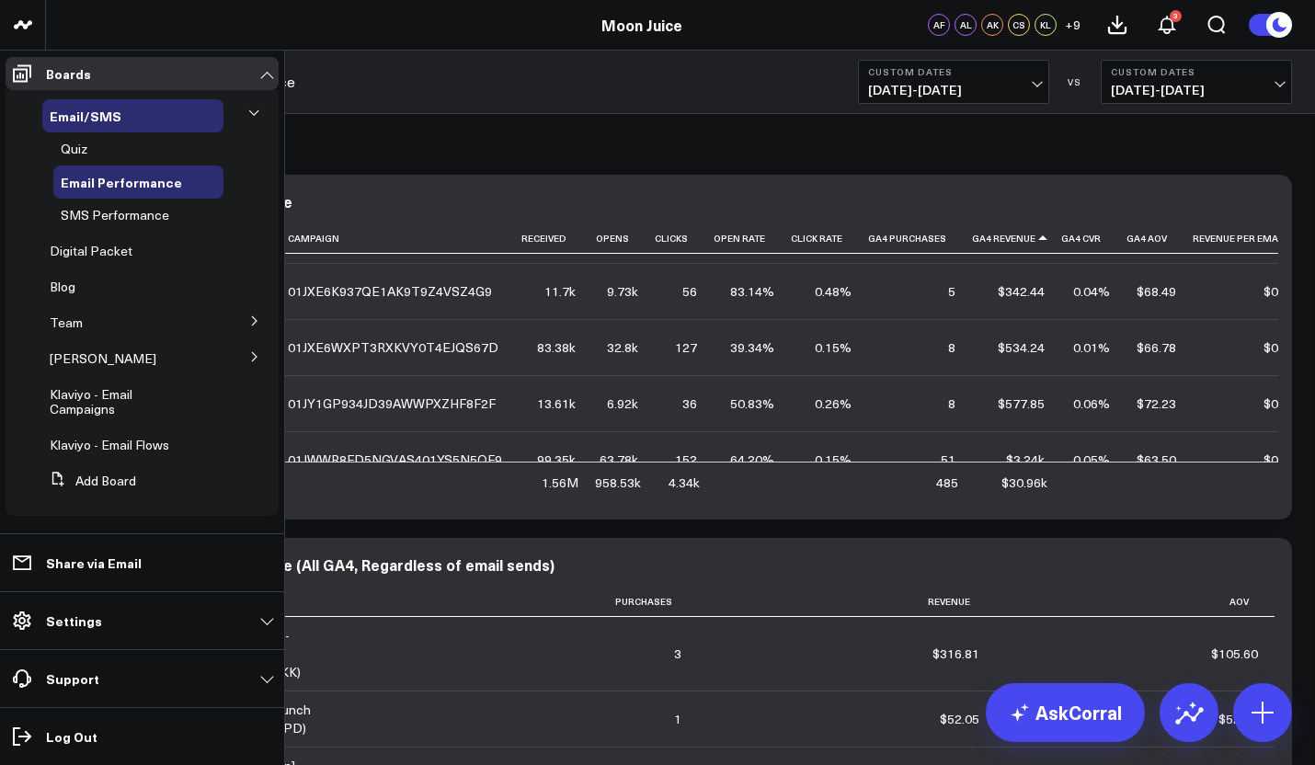
scroll to position [0, 0]
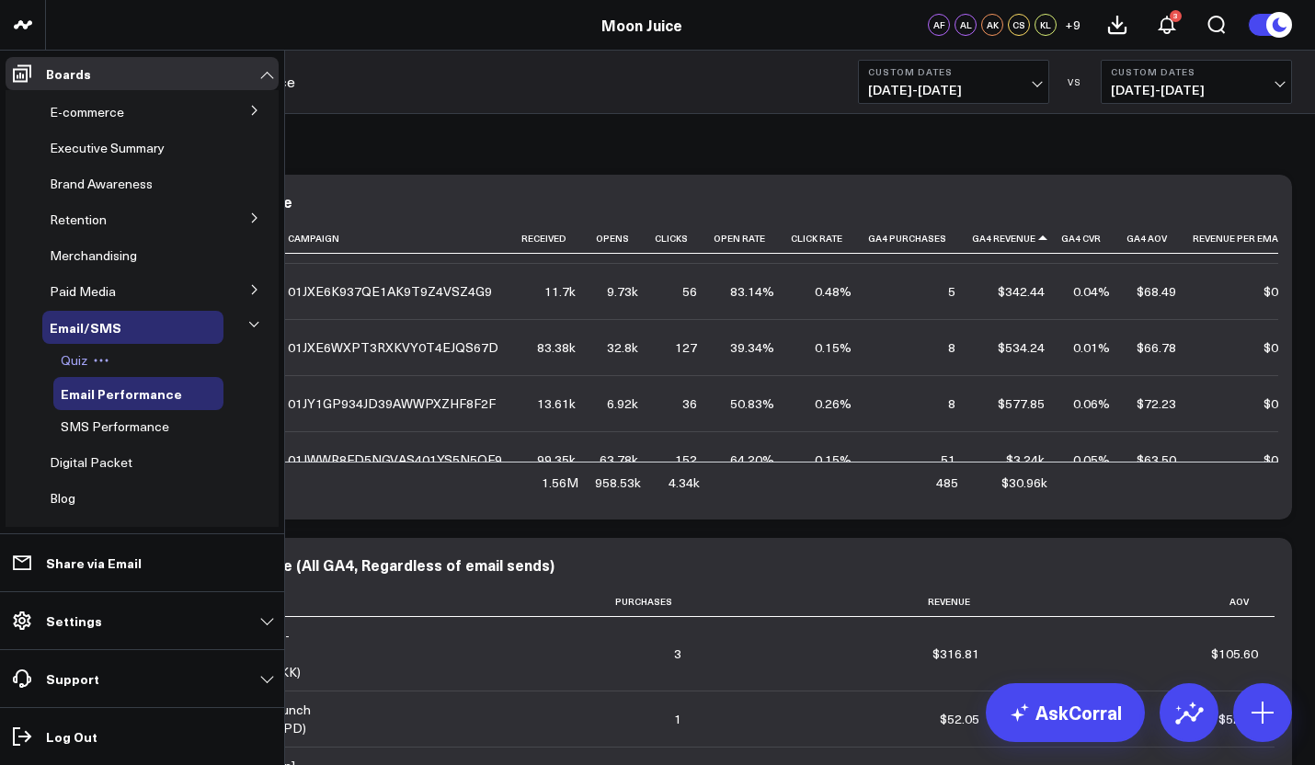
click at [77, 351] on span "Quiz" at bounding box center [74, 359] width 27 height 17
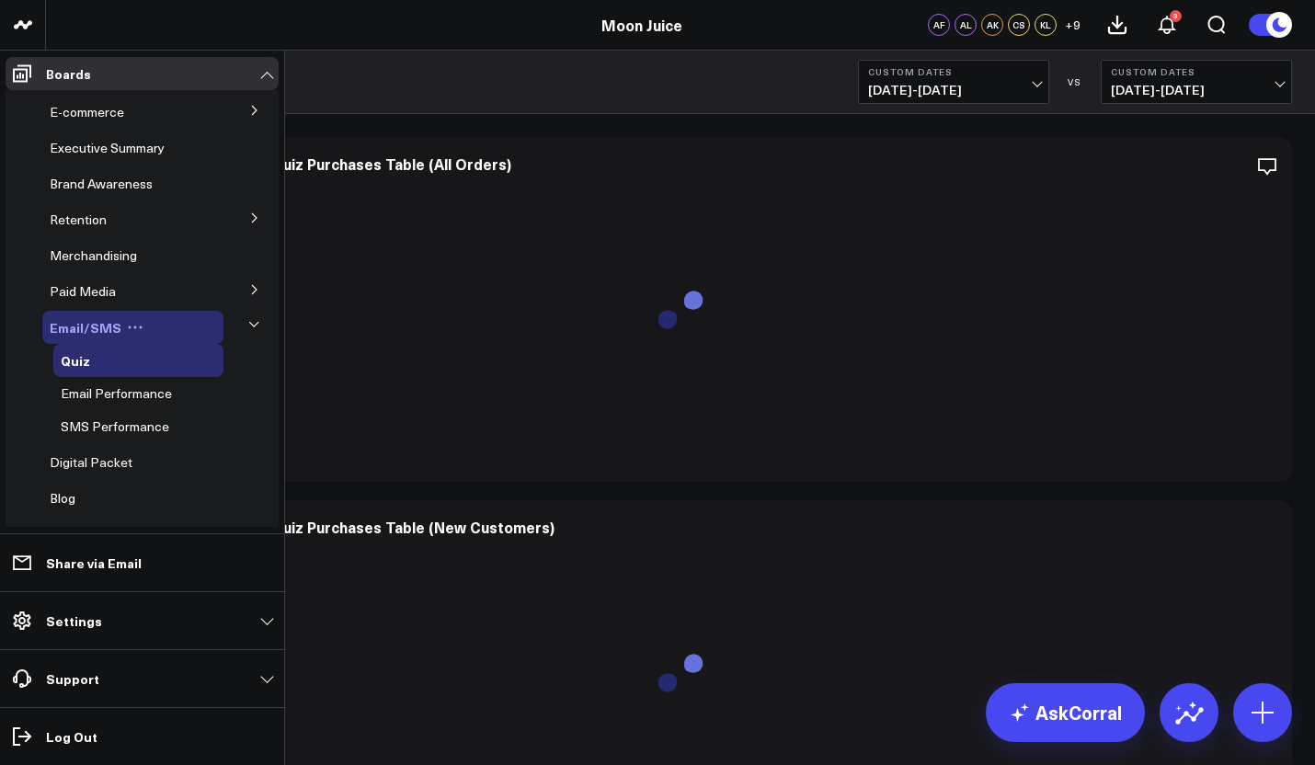
click at [160, 326] on div "Email/SMS" at bounding box center [132, 327] width 181 height 33
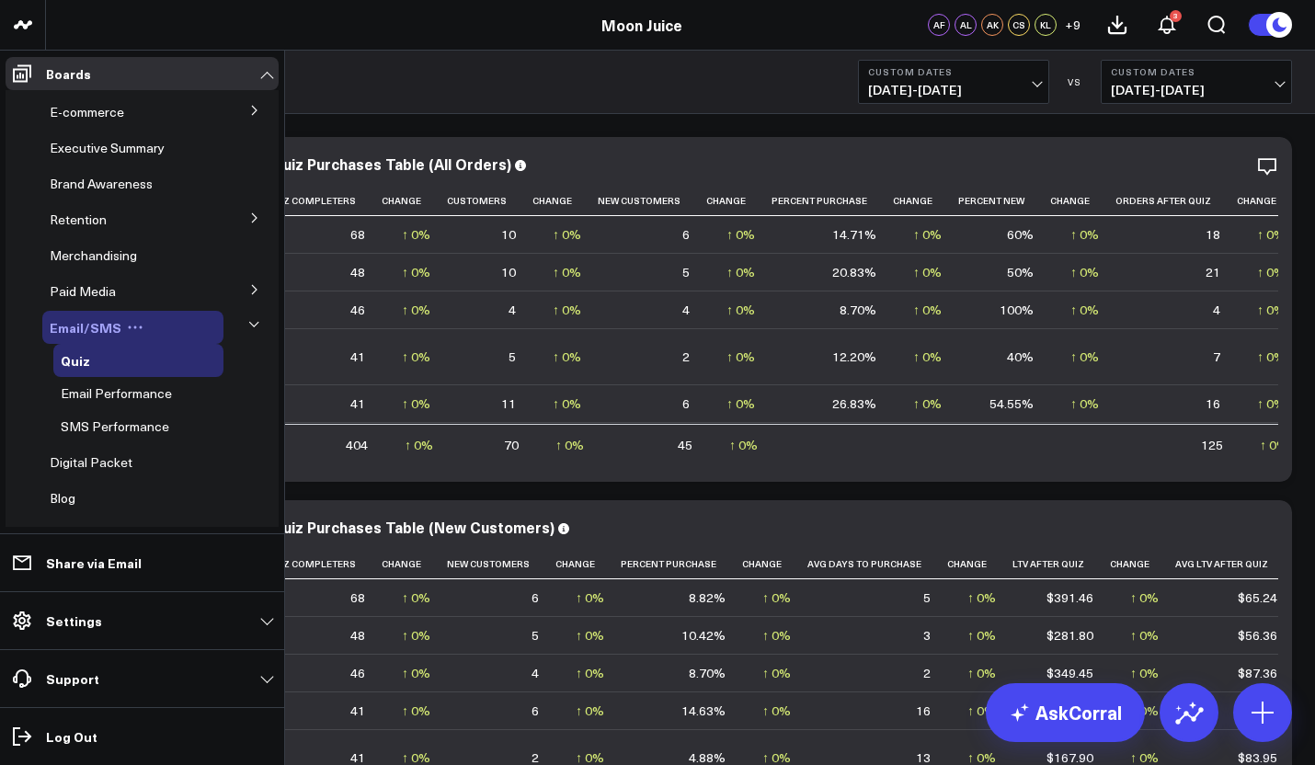
click at [103, 327] on span "Email/SMS" at bounding box center [86, 327] width 72 height 18
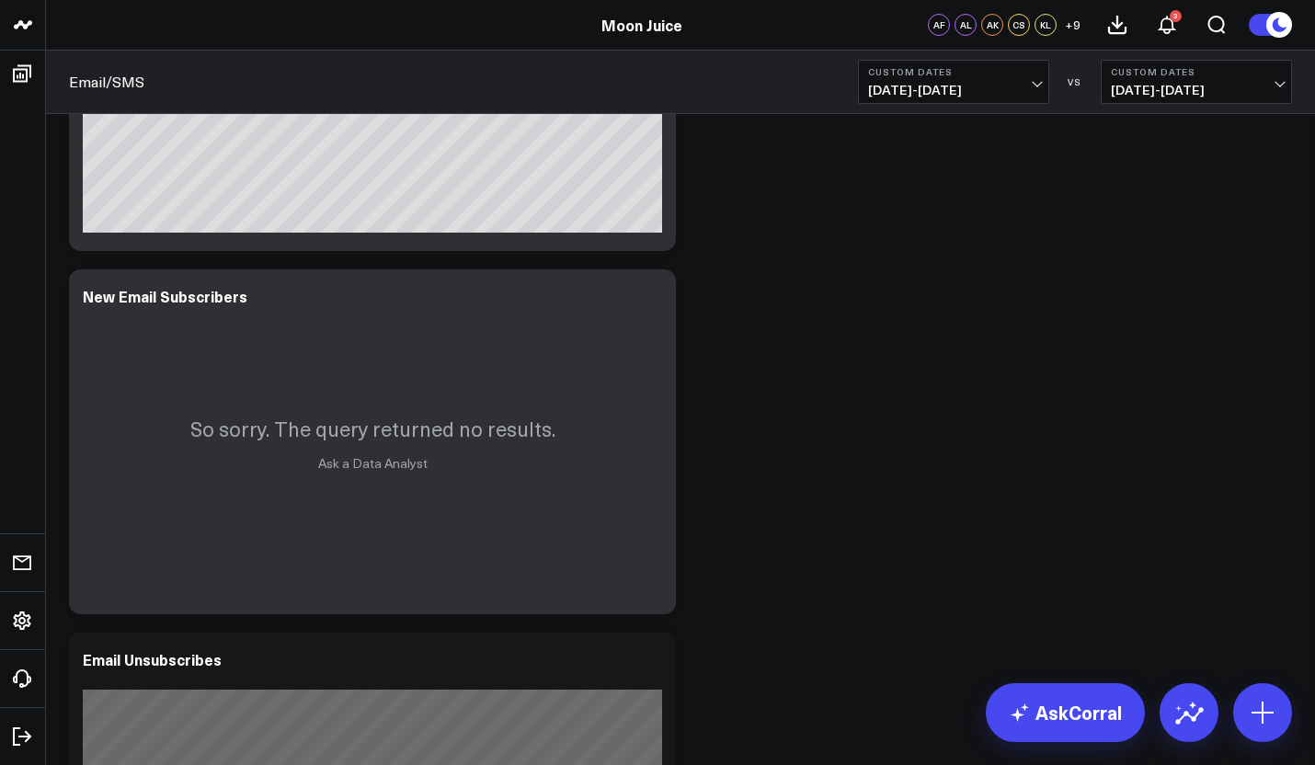
scroll to position [2940, 0]
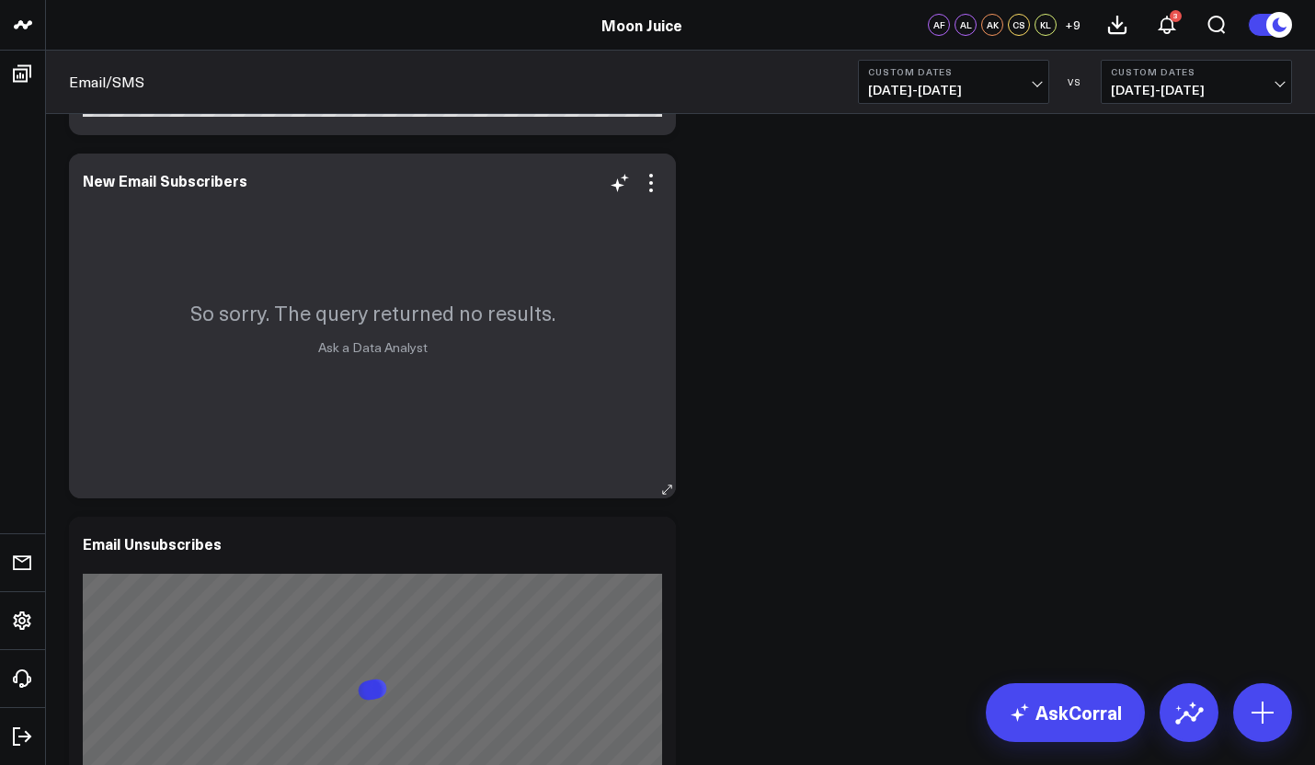
click at [271, 361] on div "So sorry. The query returned no results. Ask a Data Analyst" at bounding box center [372, 326] width 607 height 345
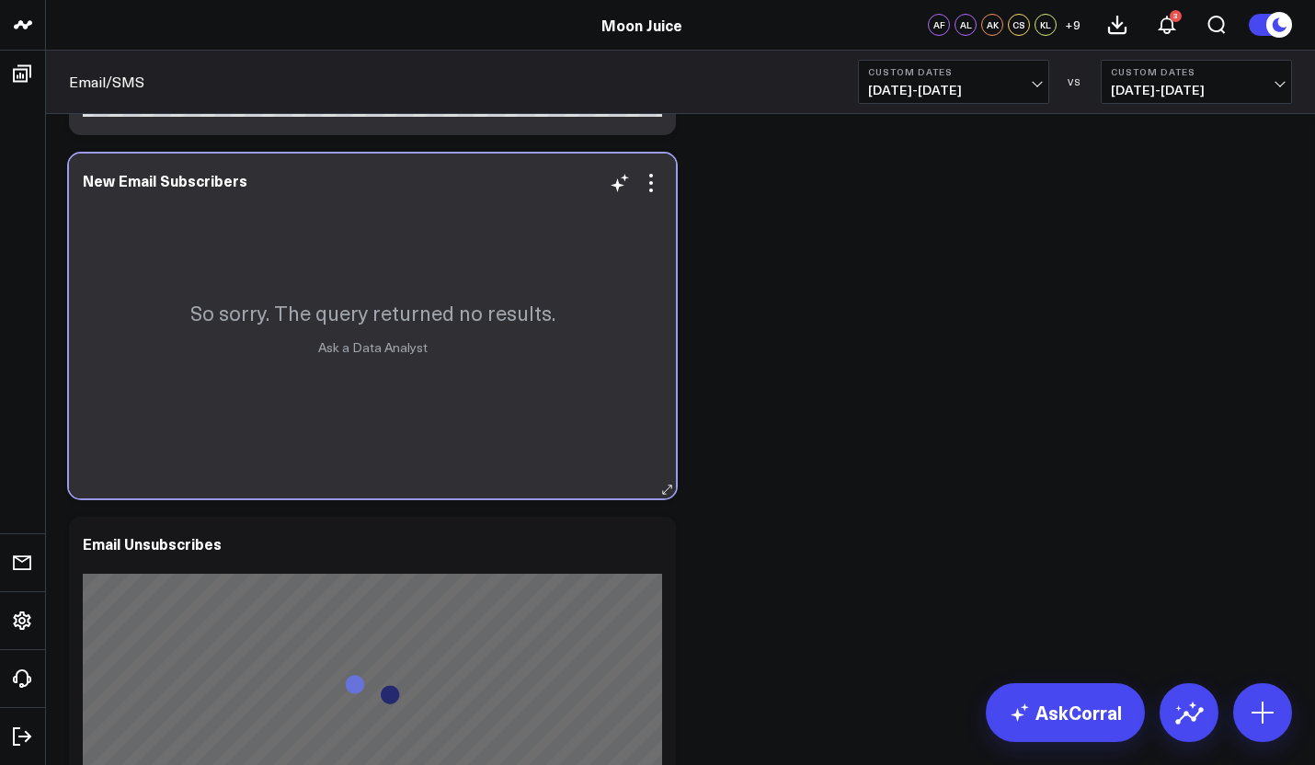
click at [271, 361] on div "So sorry. The query returned no results. Ask a Data Analyst" at bounding box center [372, 326] width 607 height 345
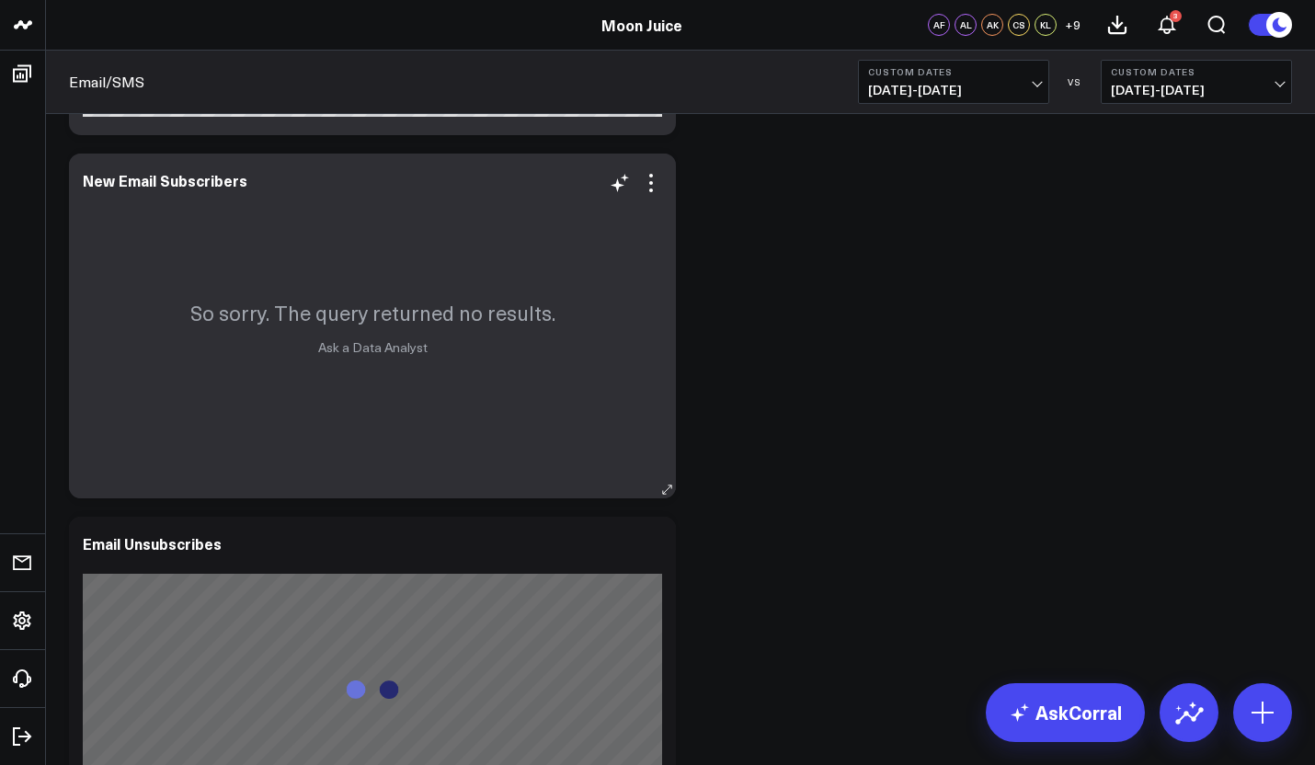
click at [271, 361] on div "So sorry. The query returned no results. Ask a Data Analyst" at bounding box center [372, 326] width 607 height 345
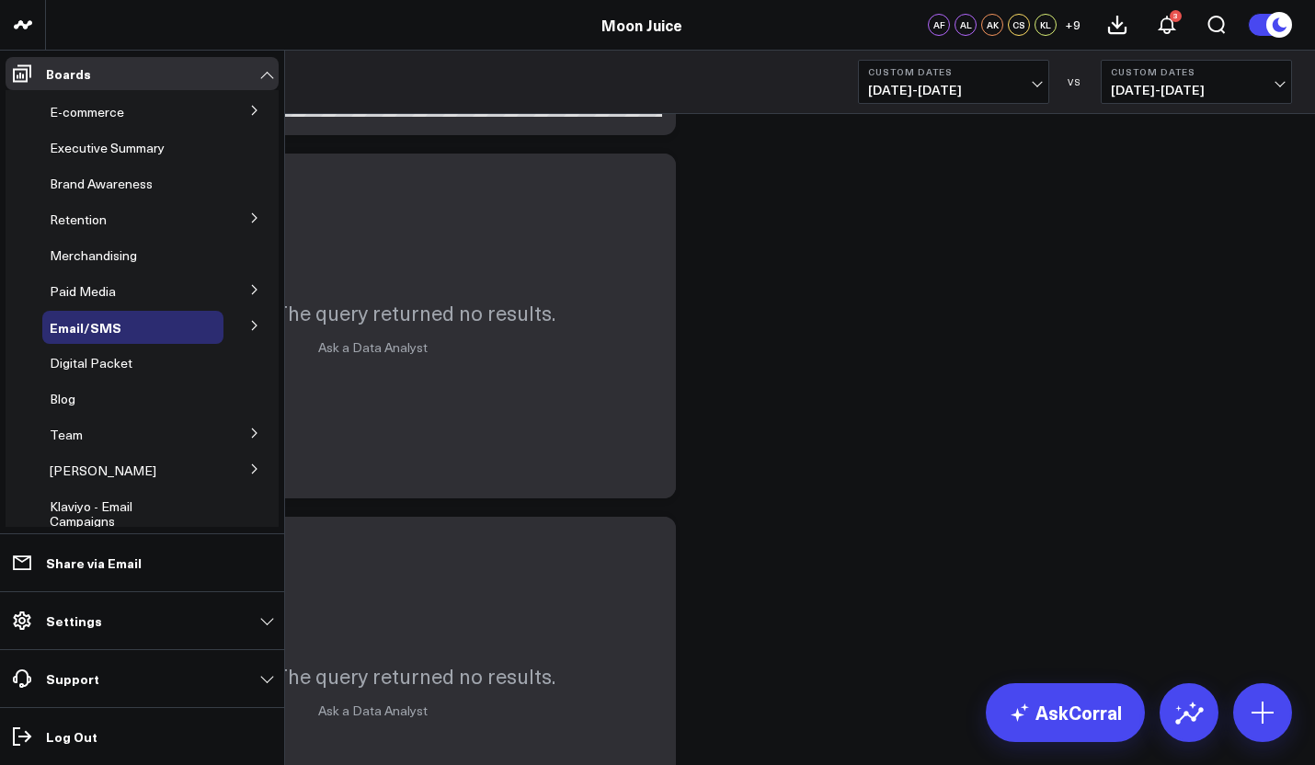
click at [231, 327] on button at bounding box center [255, 325] width 48 height 28
click at [128, 393] on span "Email Performance" at bounding box center [116, 392] width 111 height 17
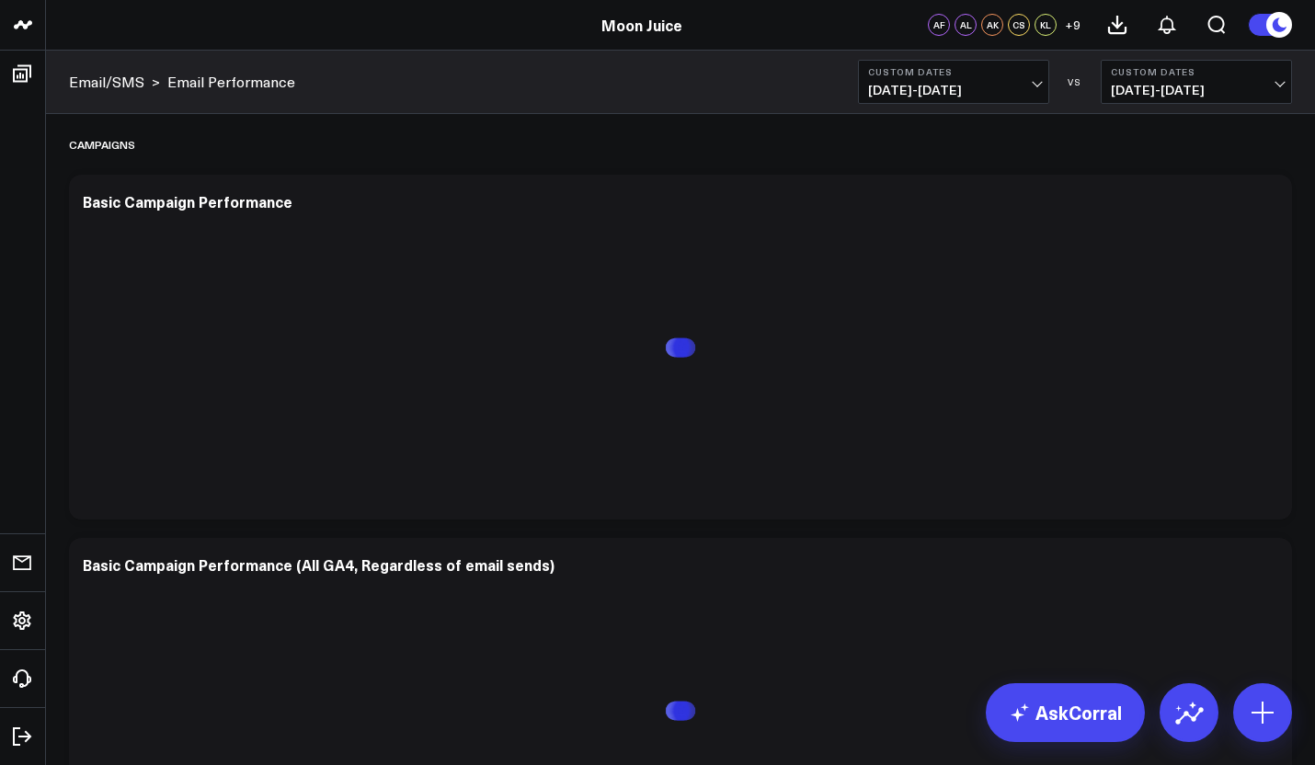
click at [982, 99] on button "Custom Dates [DATE] - [DATE]" at bounding box center [953, 82] width 191 height 44
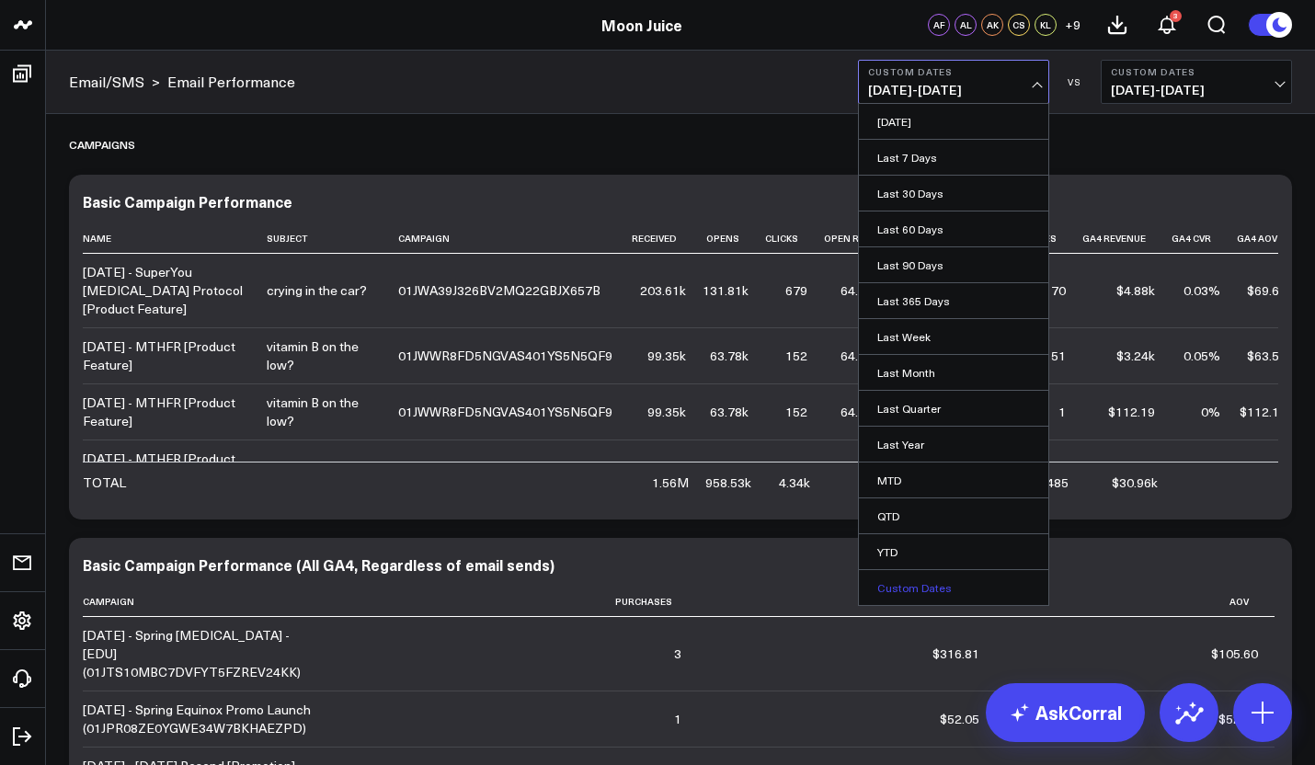
click at [917, 577] on link "Custom Dates" at bounding box center [953, 587] width 189 height 35
select select "7"
select select "2025"
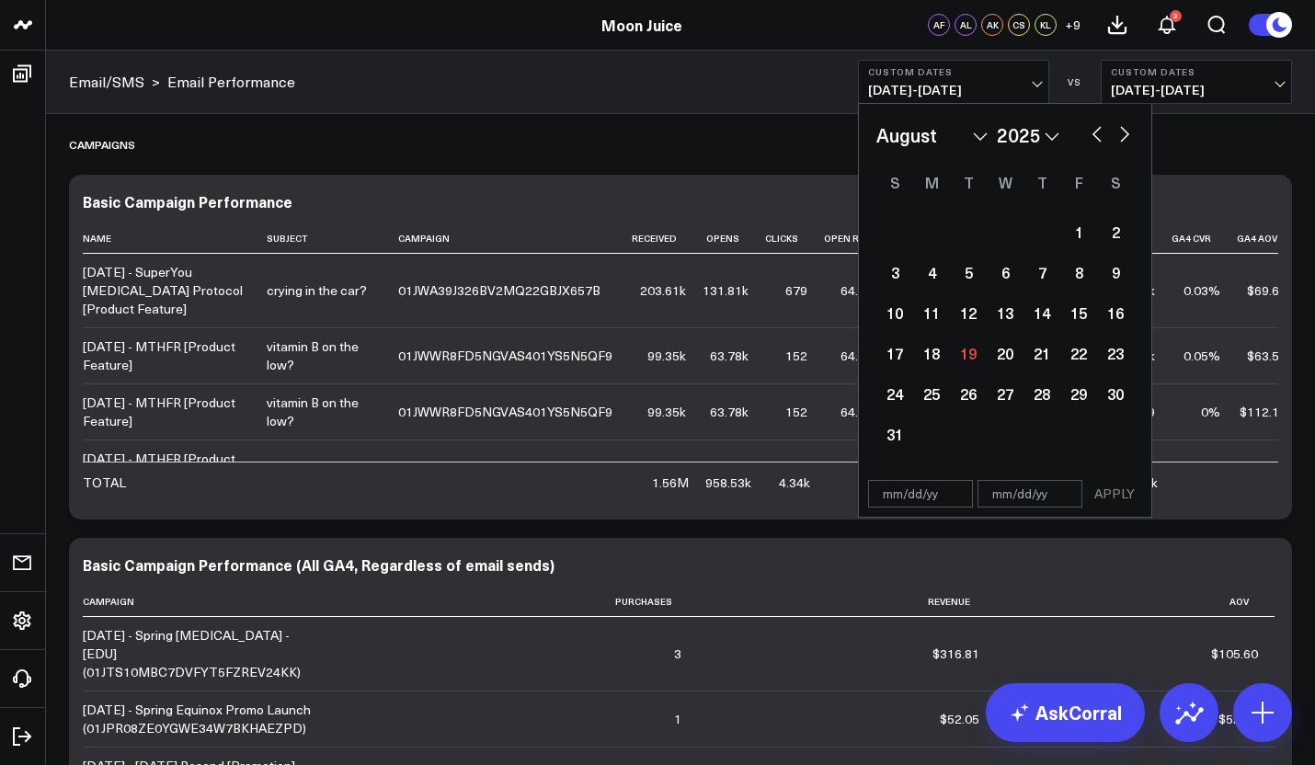
click at [1094, 131] on button "button" at bounding box center [1097, 132] width 18 height 22
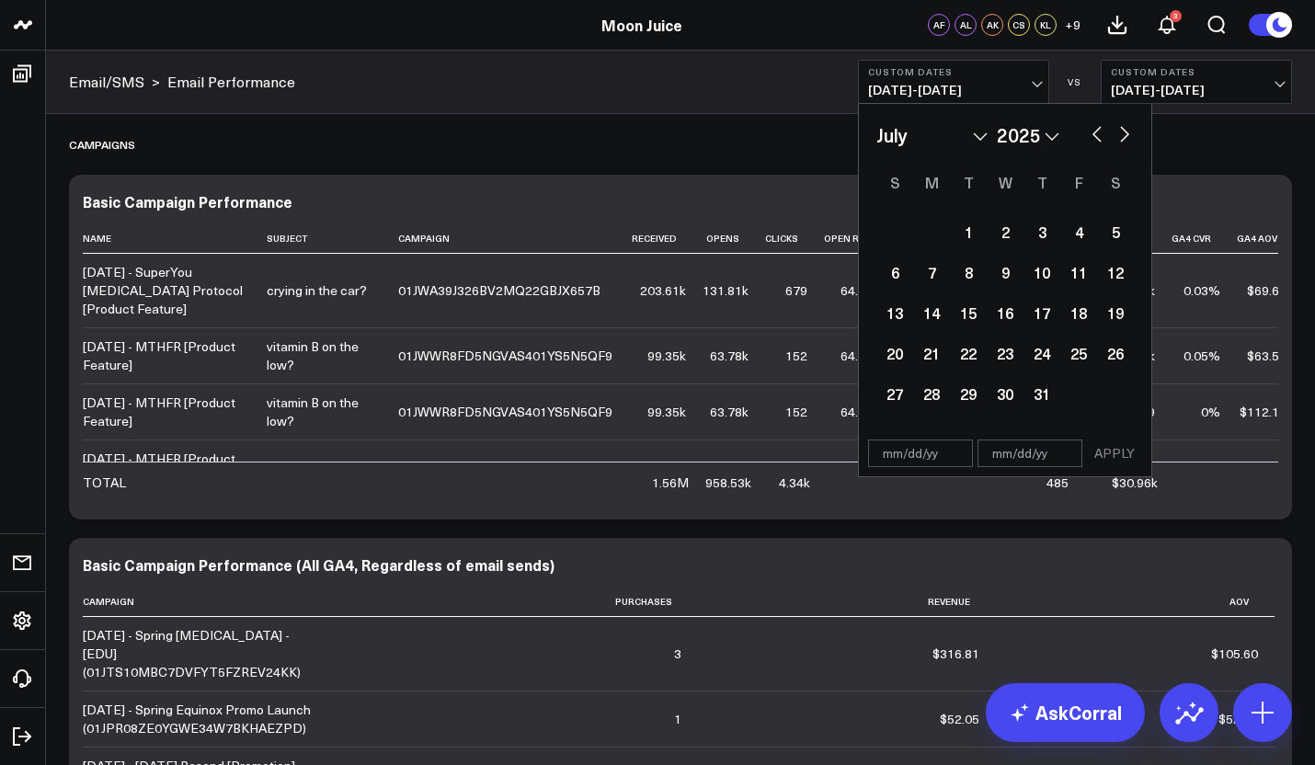
click at [1094, 131] on button "button" at bounding box center [1097, 132] width 18 height 22
select select "5"
select select "2025"
click at [1094, 131] on button "button" at bounding box center [1097, 132] width 18 height 22
select select "4"
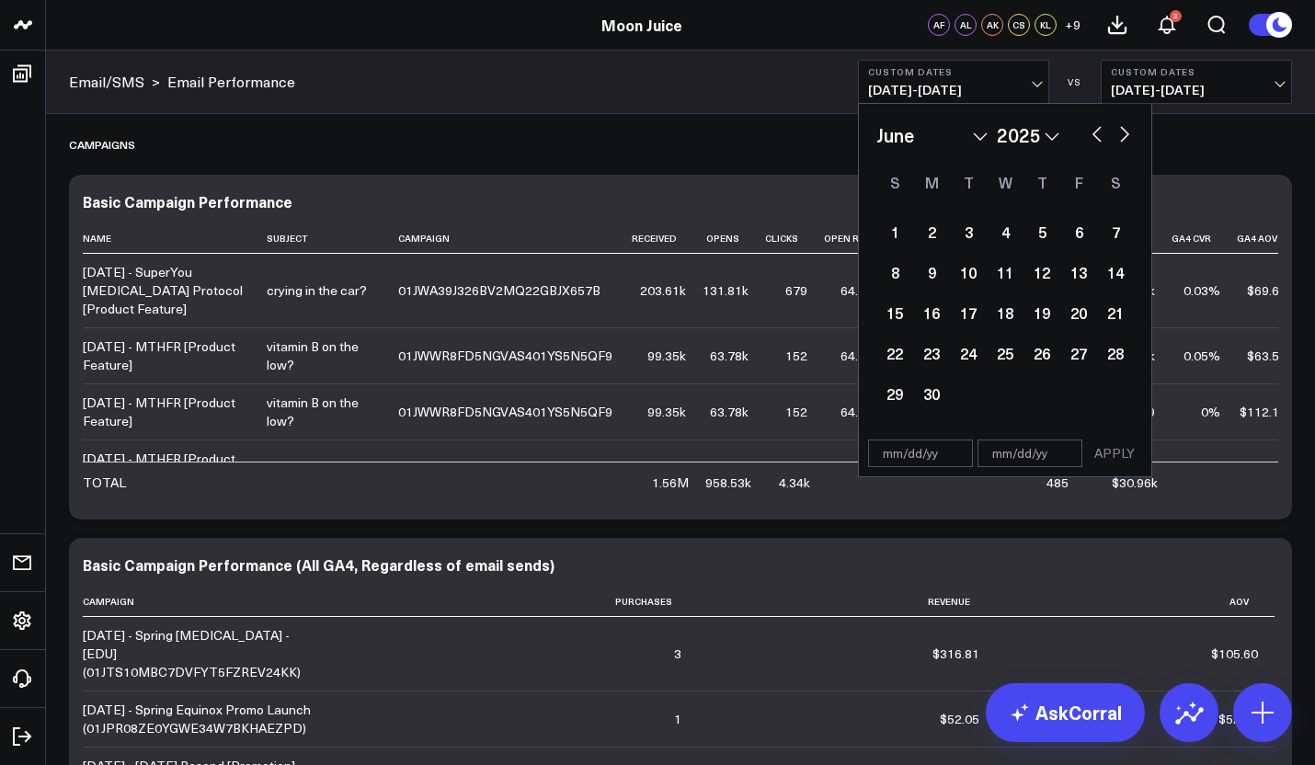
select select "2025"
click at [1045, 245] on div "1" at bounding box center [1041, 231] width 37 height 37
type input "[DATE]"
select select "4"
select select "2025"
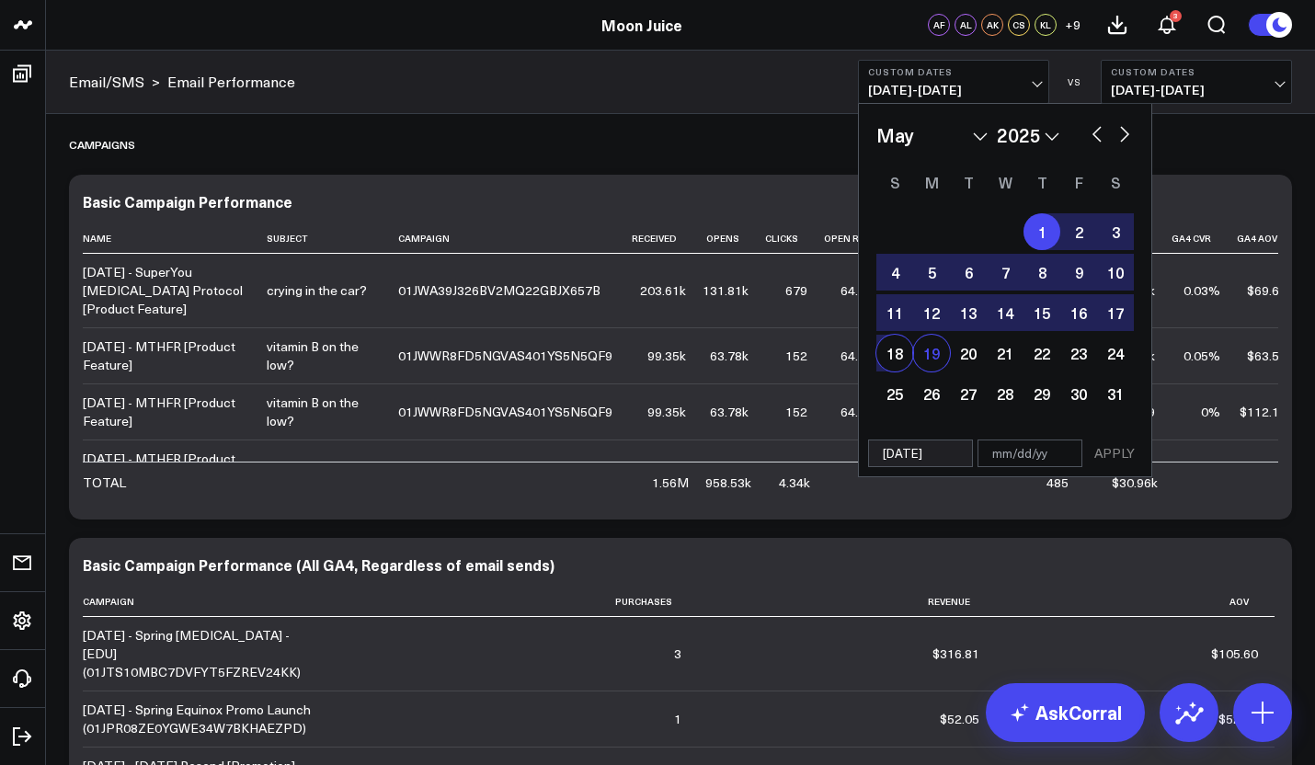
click at [929, 358] on div "19" at bounding box center [931, 353] width 37 height 37
type input "[DATE]"
select select "4"
select select "2025"
click at [1126, 466] on button "APPLY" at bounding box center [1114, 453] width 55 height 28
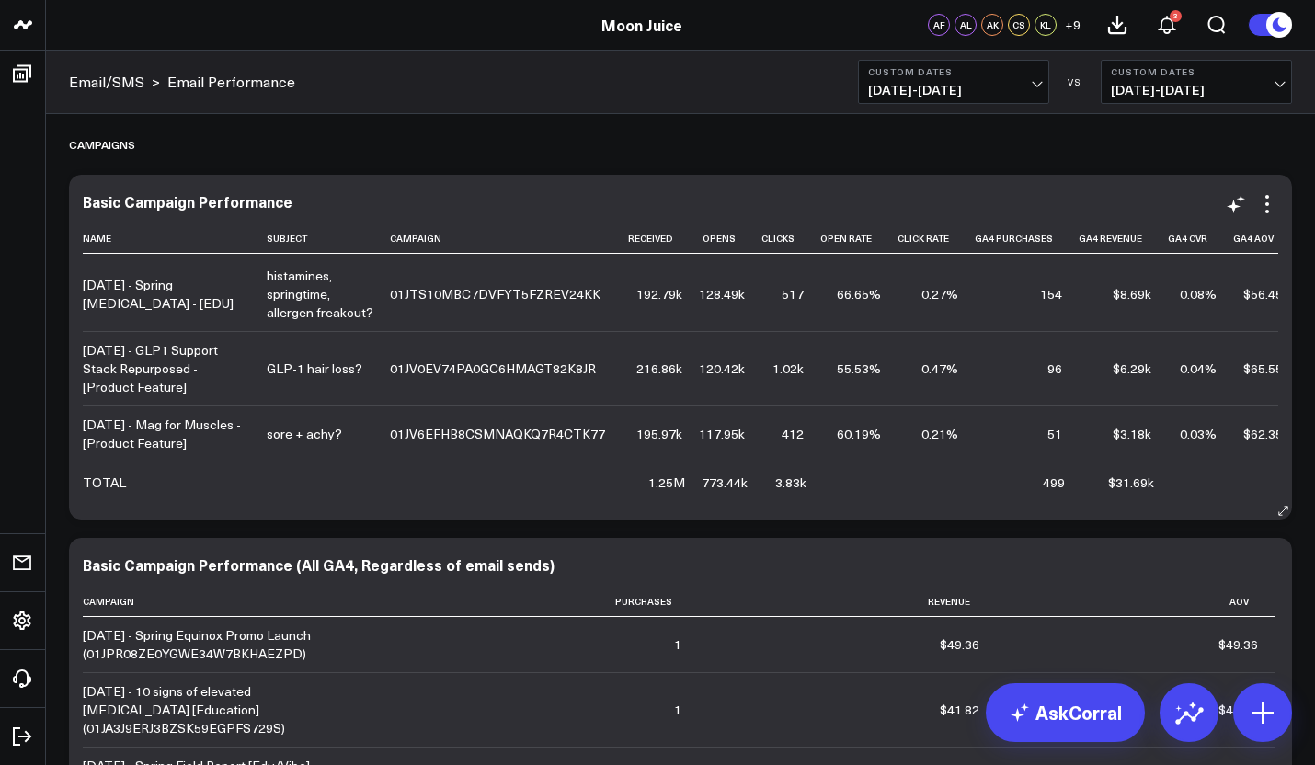
scroll to position [196, 0]
